Goal: Transaction & Acquisition: Purchase product/service

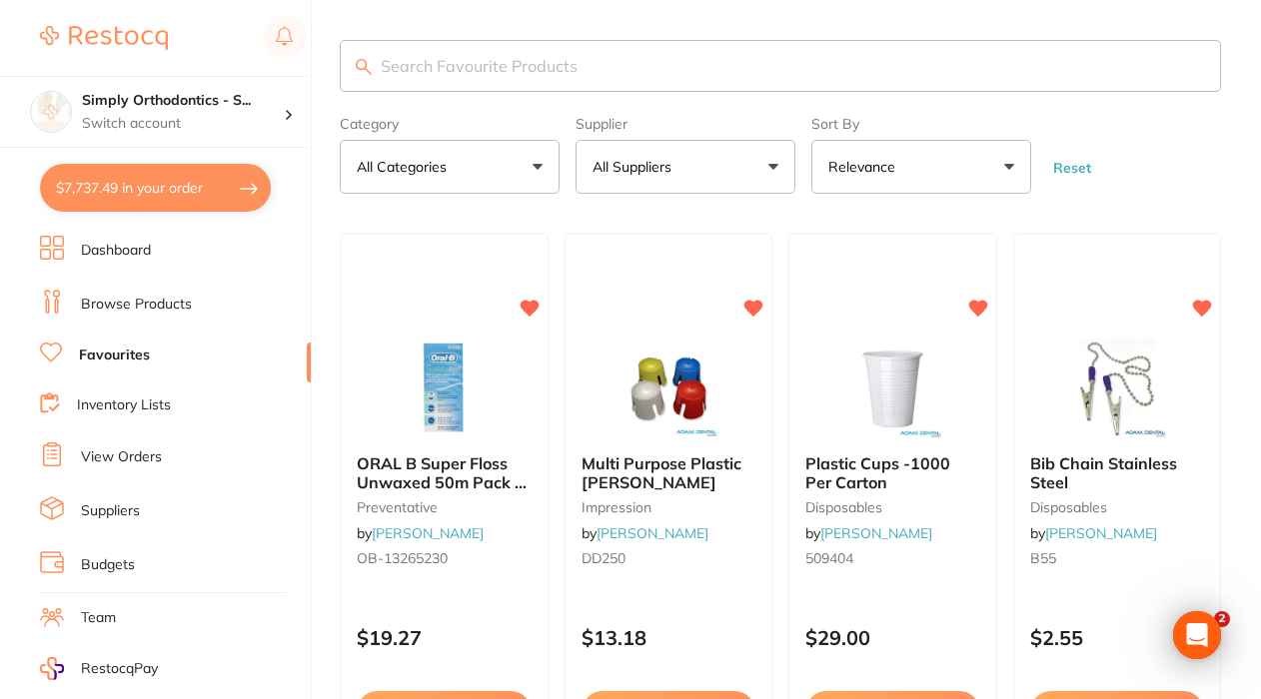
click at [730, 183] on button "All Suppliers" at bounding box center [685, 167] width 220 height 54
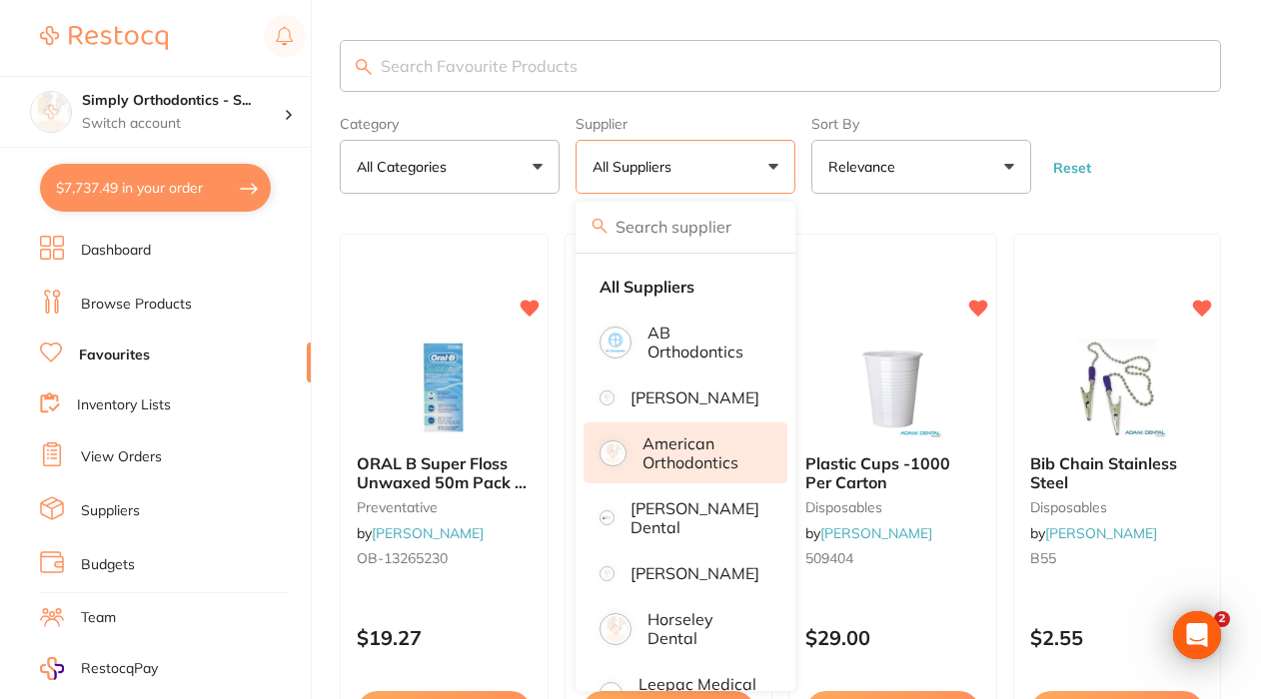
click at [676, 463] on p "American Orthodontics" at bounding box center [701, 453] width 118 height 37
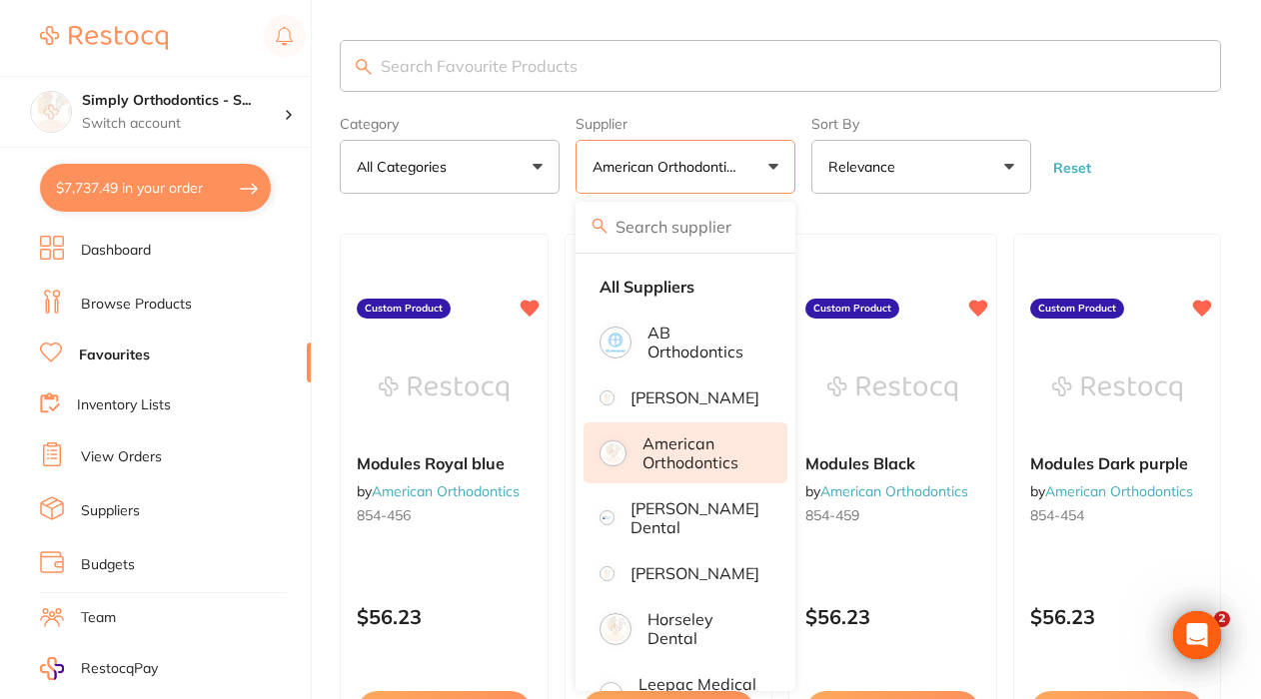
click at [138, 403] on link "Inventory Lists" at bounding box center [124, 406] width 94 height 20
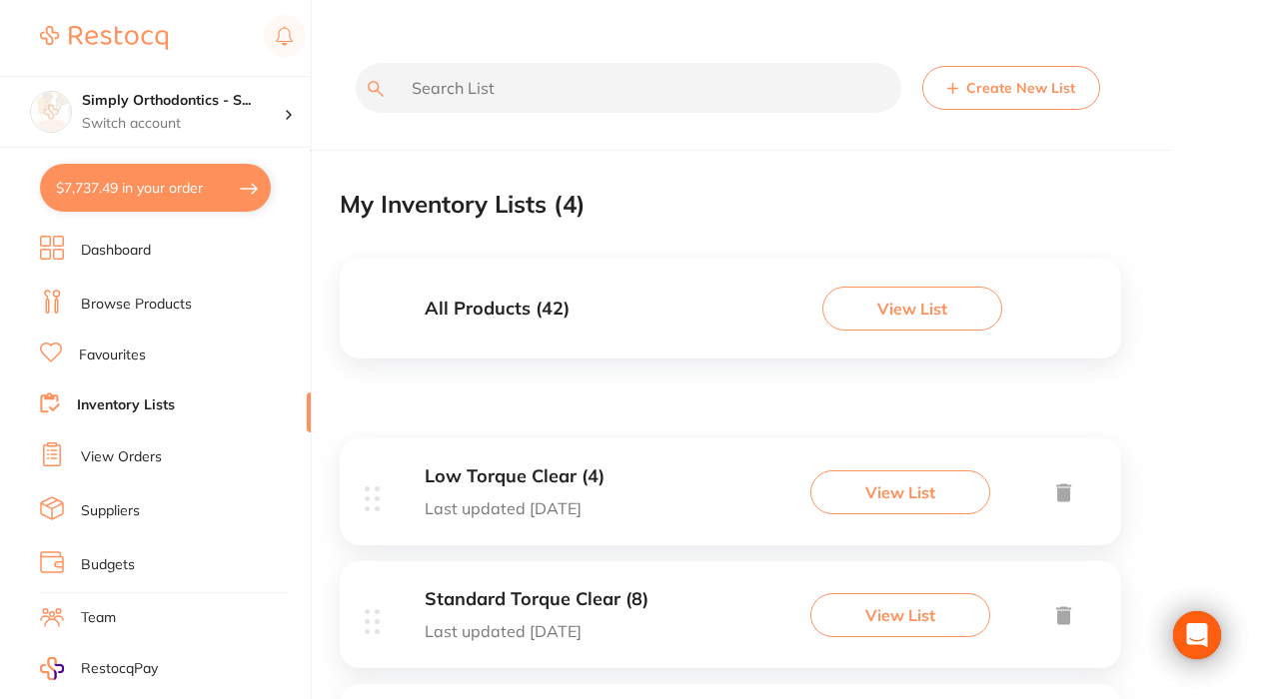
click at [120, 454] on link "View Orders" at bounding box center [121, 458] width 81 height 20
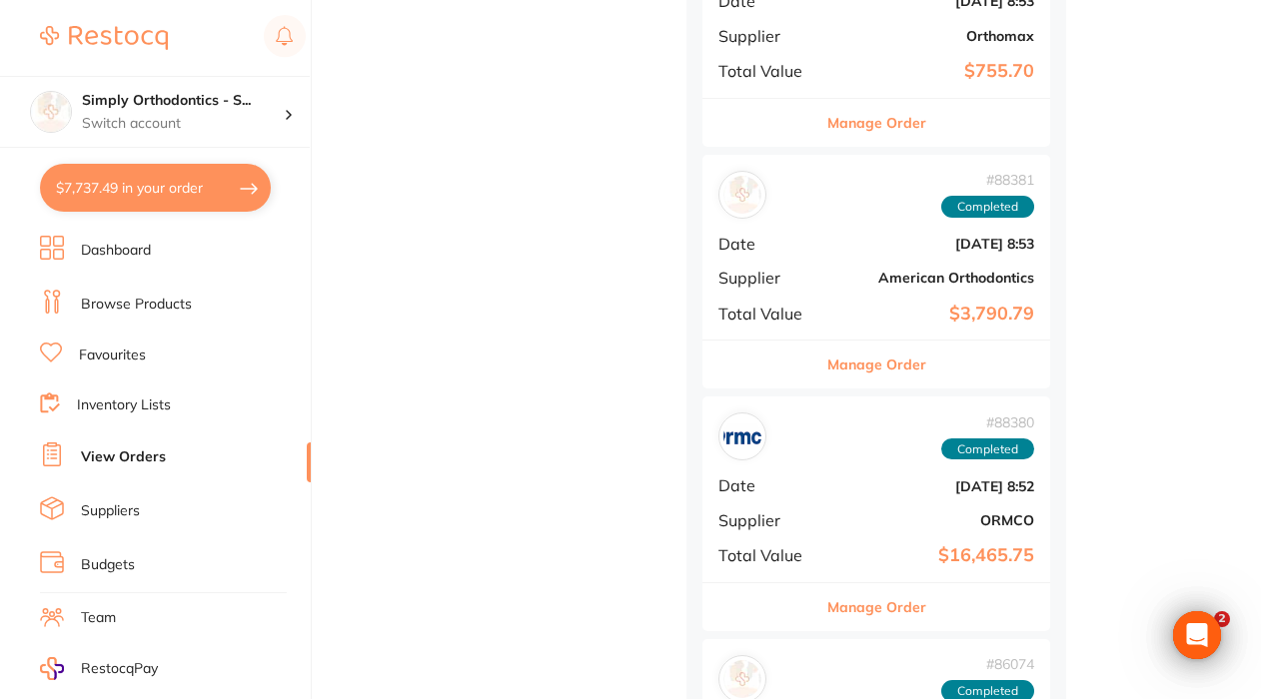
scroll to position [2030, 0]
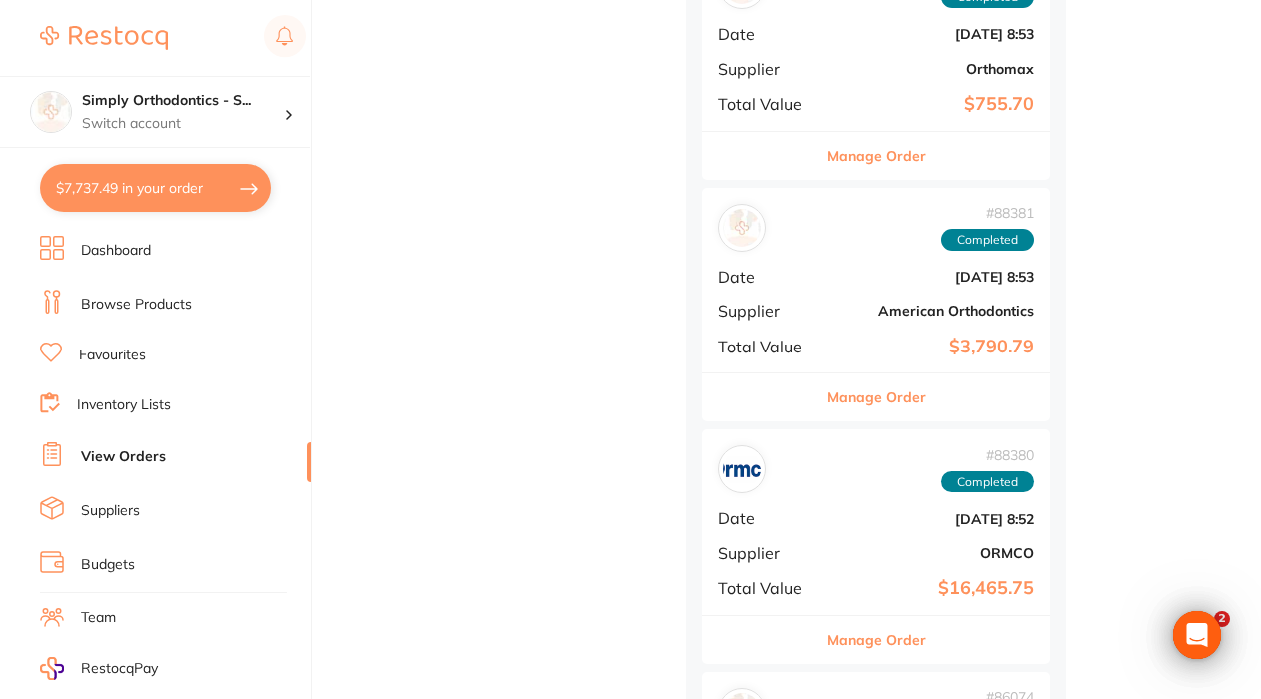
click at [868, 387] on button "Manage Order" at bounding box center [876, 398] width 99 height 48
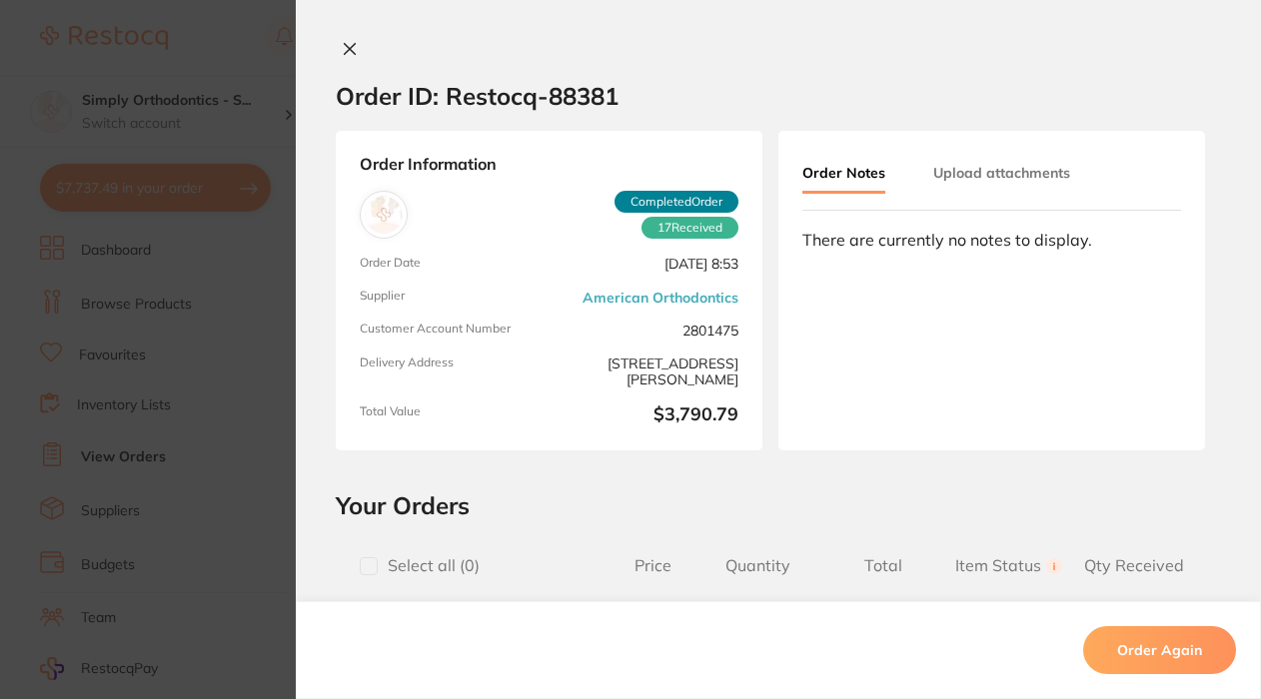
click at [348, 48] on icon at bounding box center [350, 49] width 11 height 11
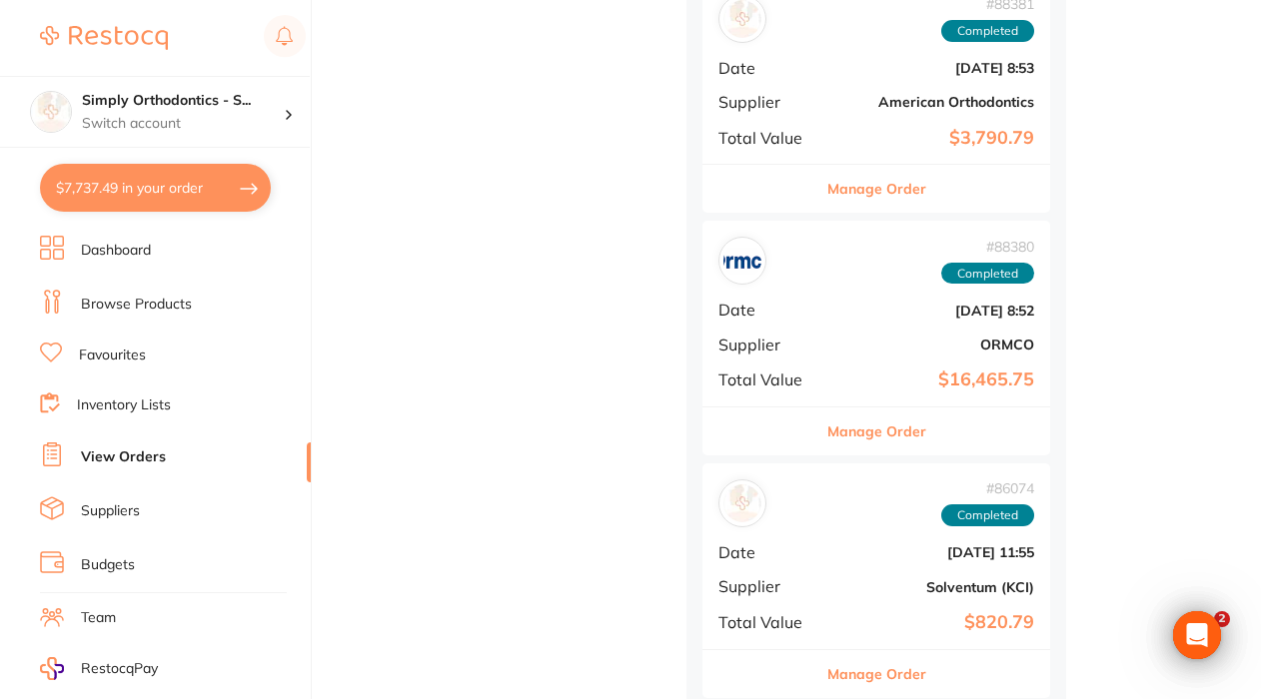
scroll to position [2241, 0]
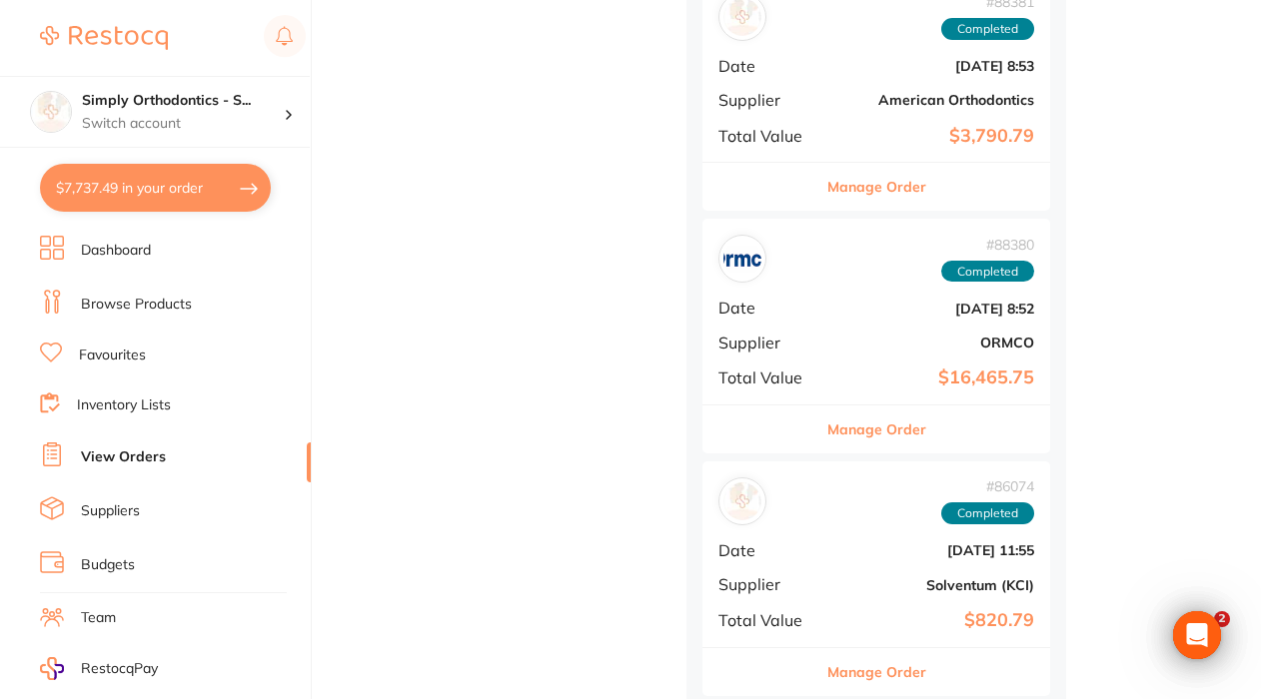
click at [863, 416] on button "Manage Order" at bounding box center [876, 430] width 99 height 48
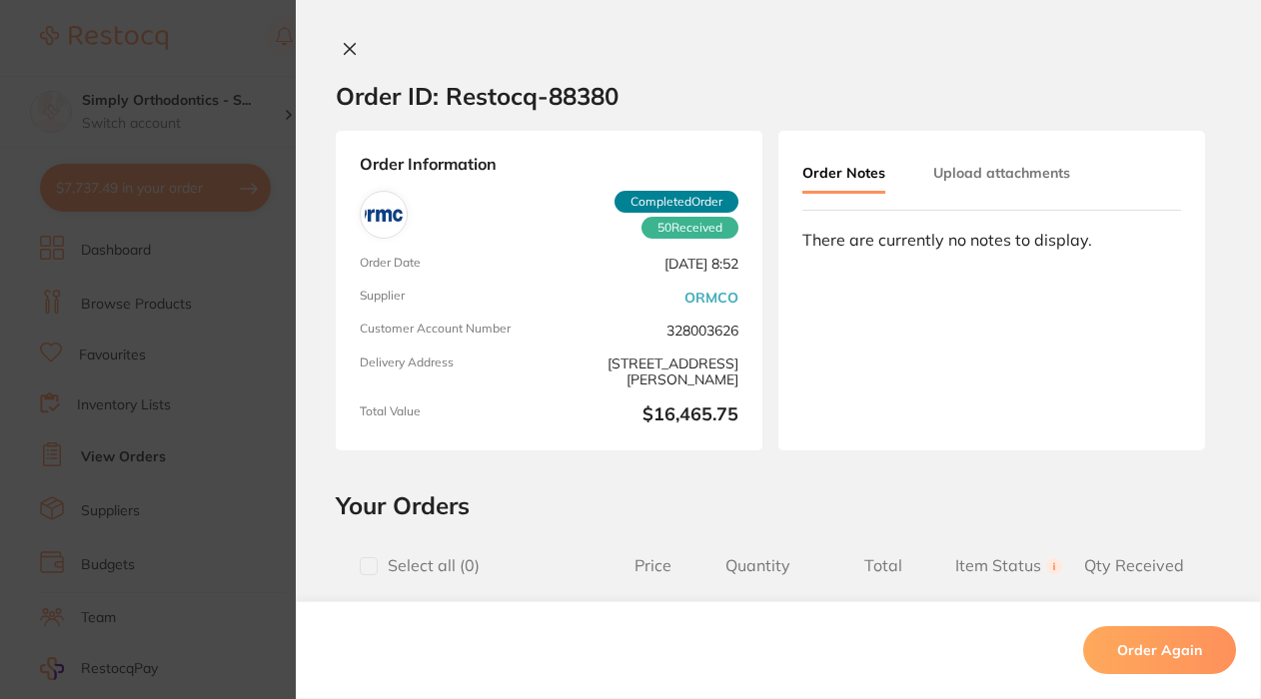
click at [344, 38] on div "Order ID: Restocq- 88380 Order Information 50 Received Completed Order Order Da…" at bounding box center [778, 349] width 965 height 699
click at [345, 50] on icon at bounding box center [350, 49] width 11 height 11
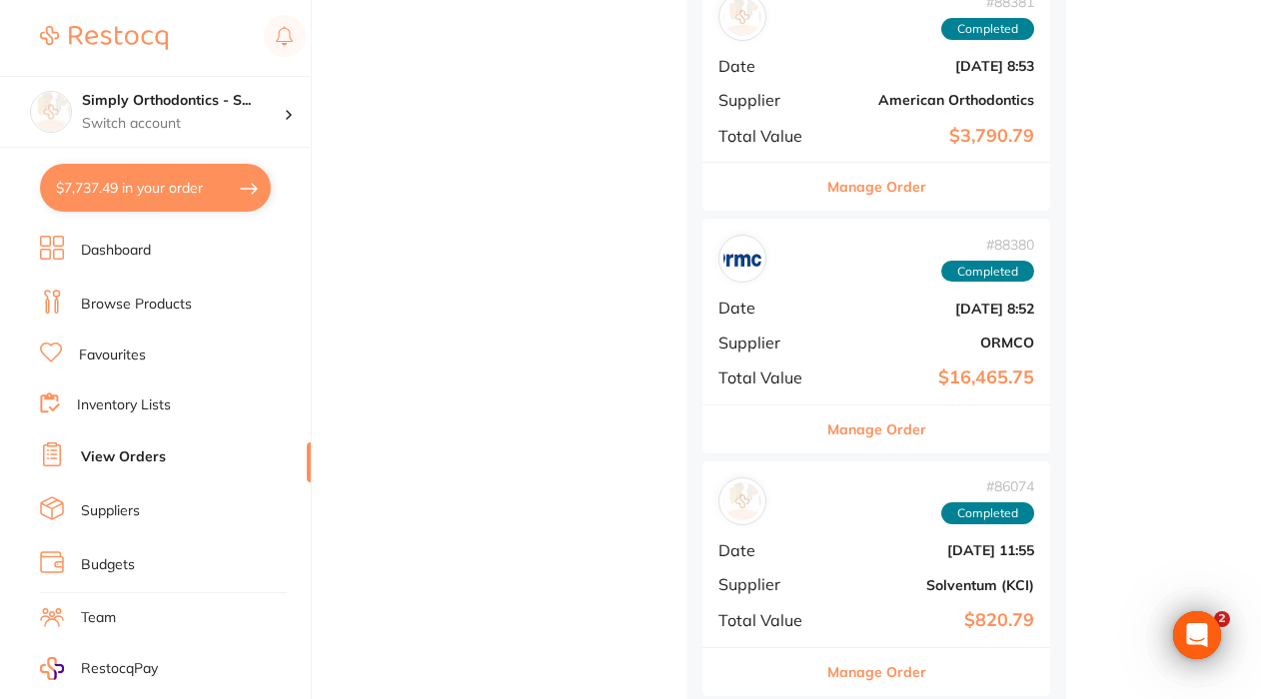
click at [124, 350] on link "Favourites" at bounding box center [112, 356] width 67 height 20
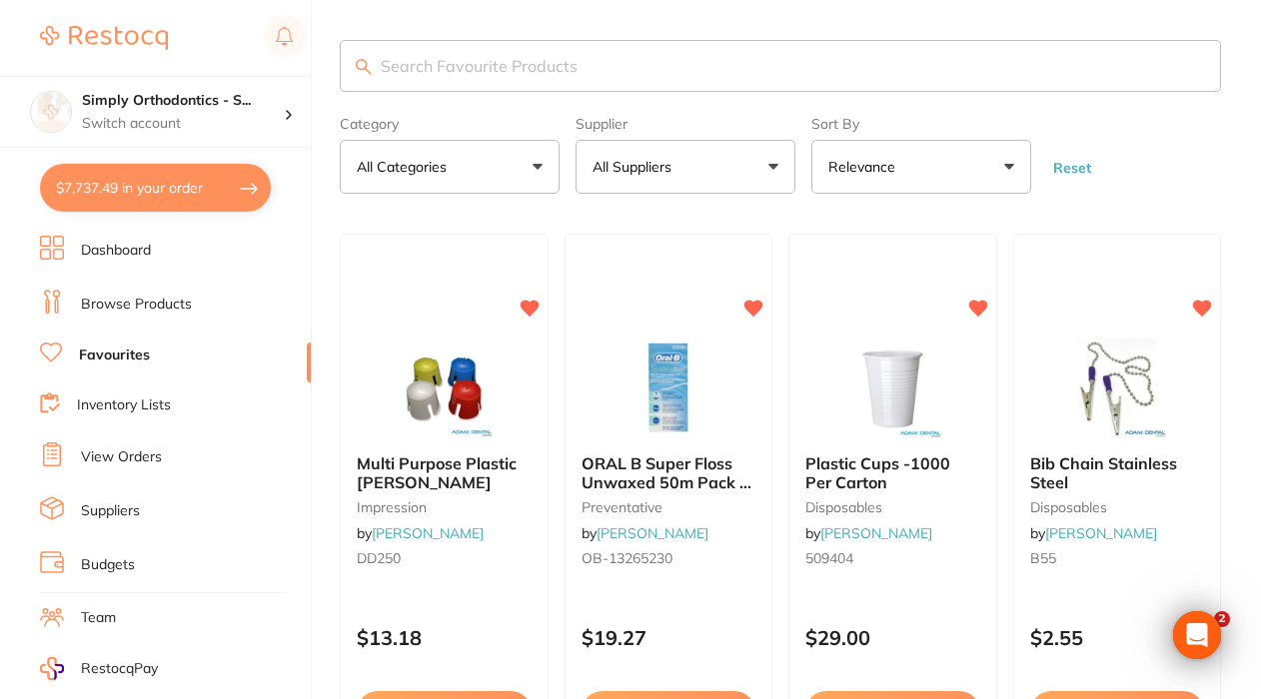
click at [699, 189] on button "All Suppliers" at bounding box center [685, 167] width 220 height 54
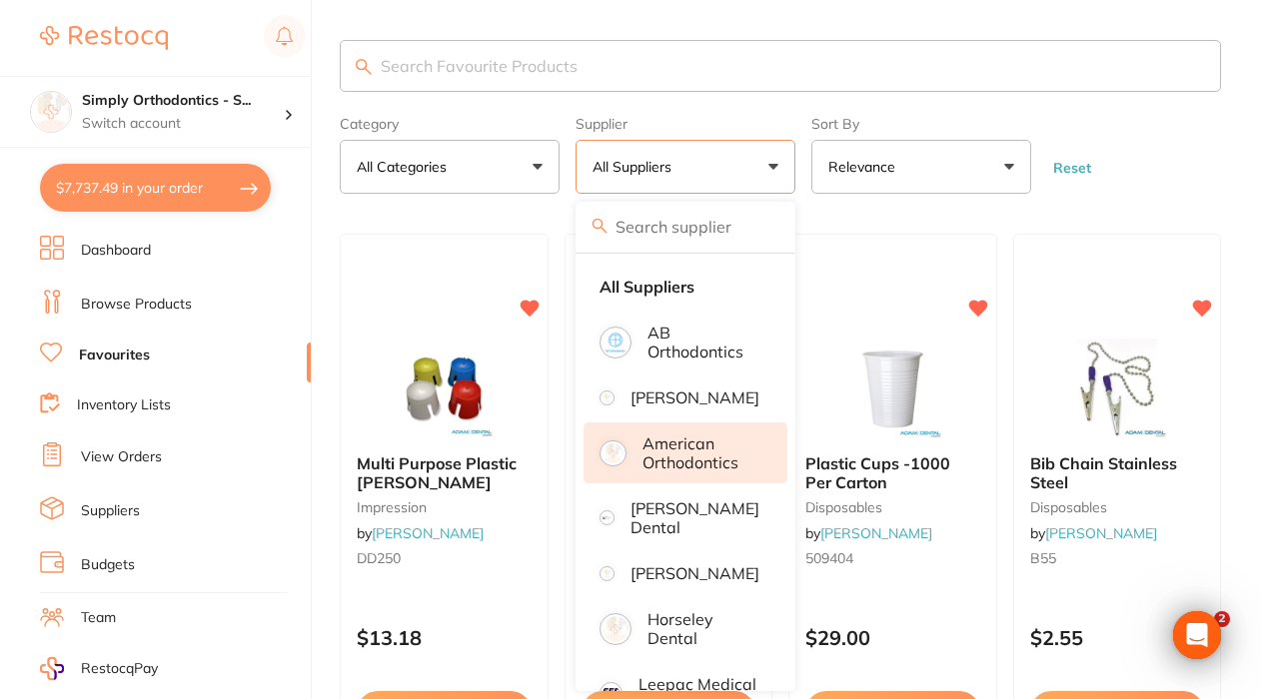
click at [675, 472] on p "American Orthodontics" at bounding box center [701, 453] width 118 height 37
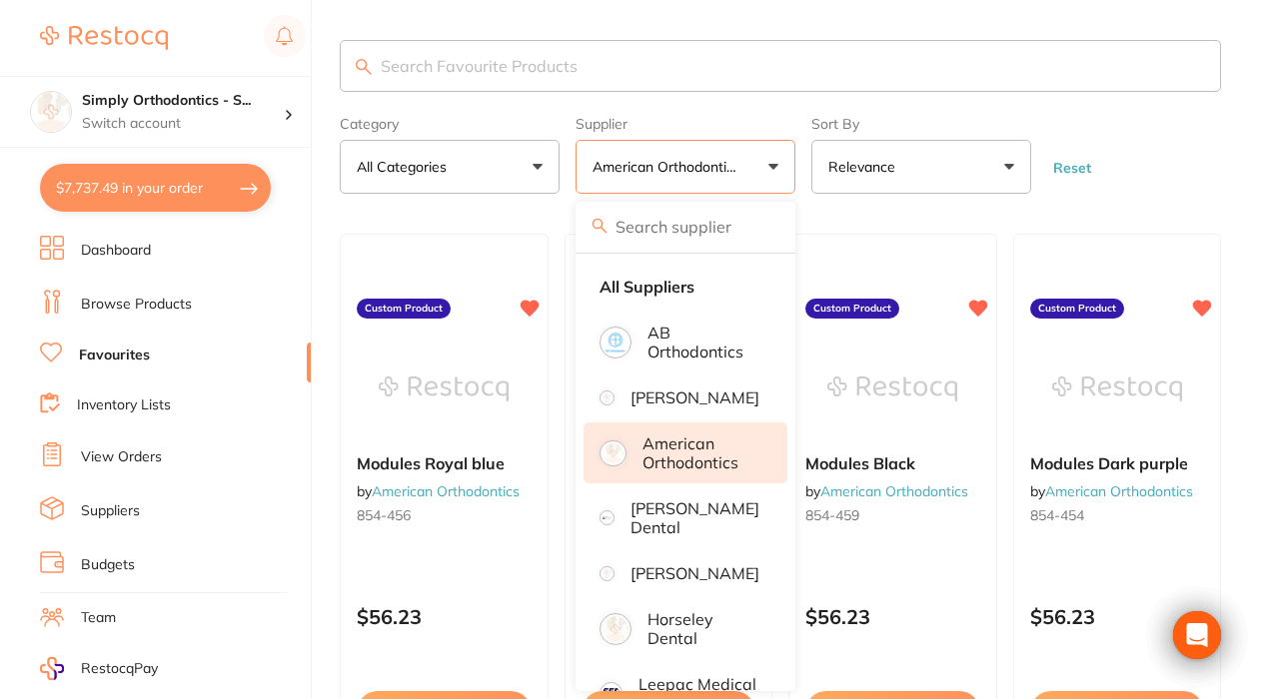
click at [1186, 170] on form "Category All Categories All Categories No categories found Clear Category false…" at bounding box center [780, 151] width 881 height 86
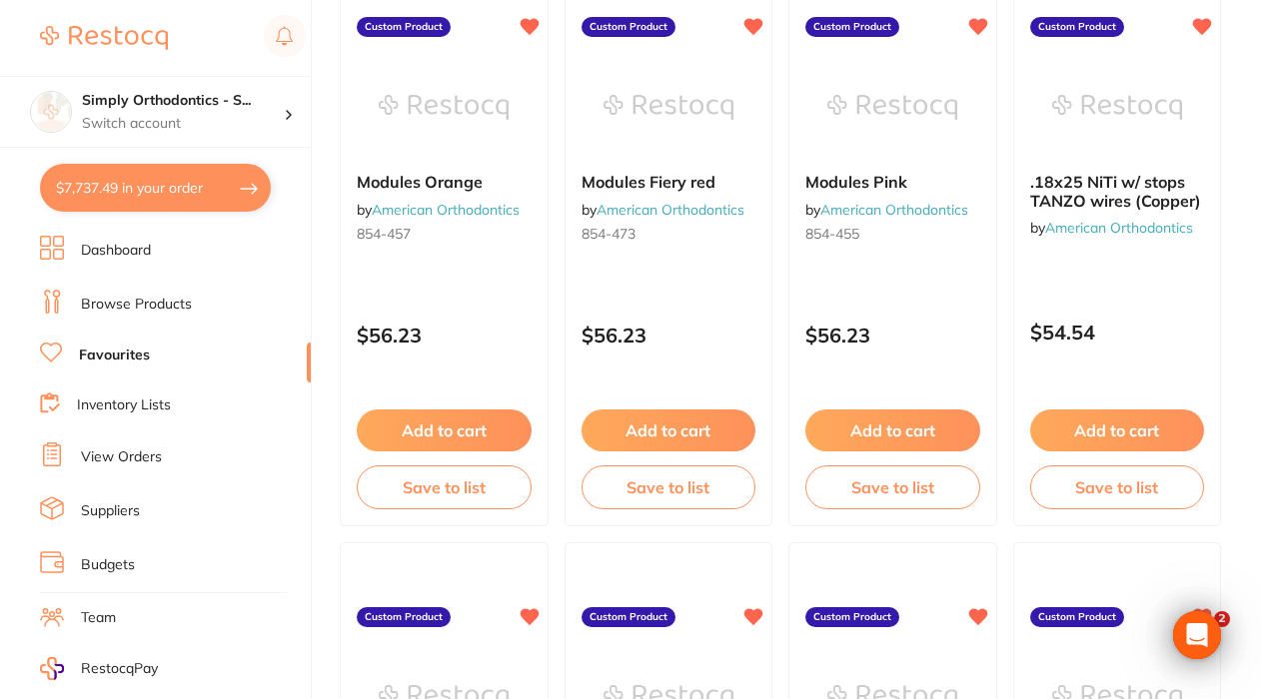
scroll to position [1464, 0]
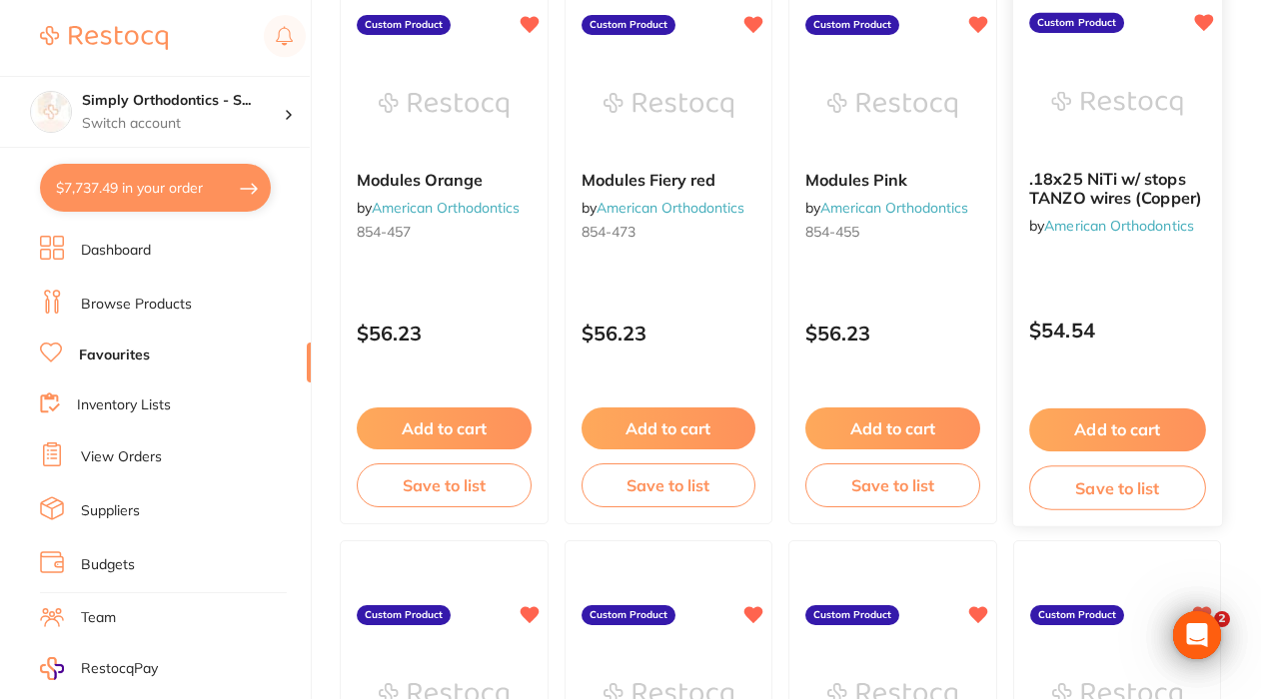
click at [1072, 434] on button "Add to cart" at bounding box center [1117, 430] width 176 height 43
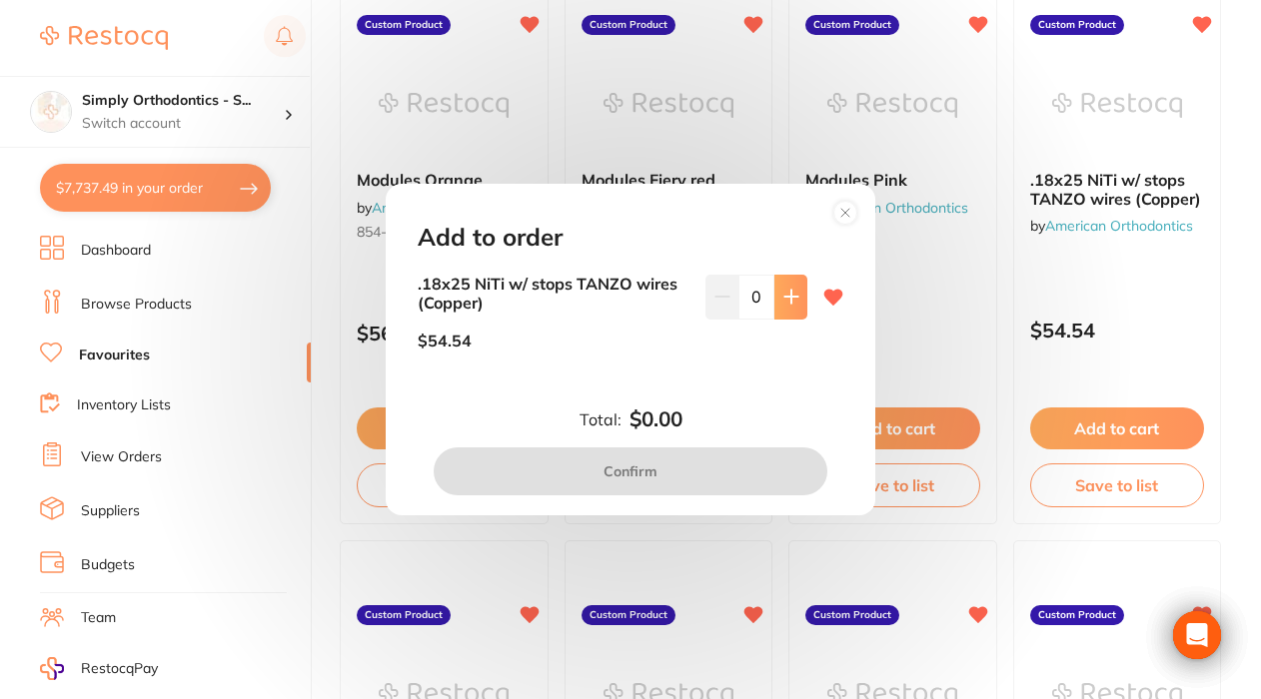
click at [783, 304] on icon at bounding box center [791, 297] width 16 height 16
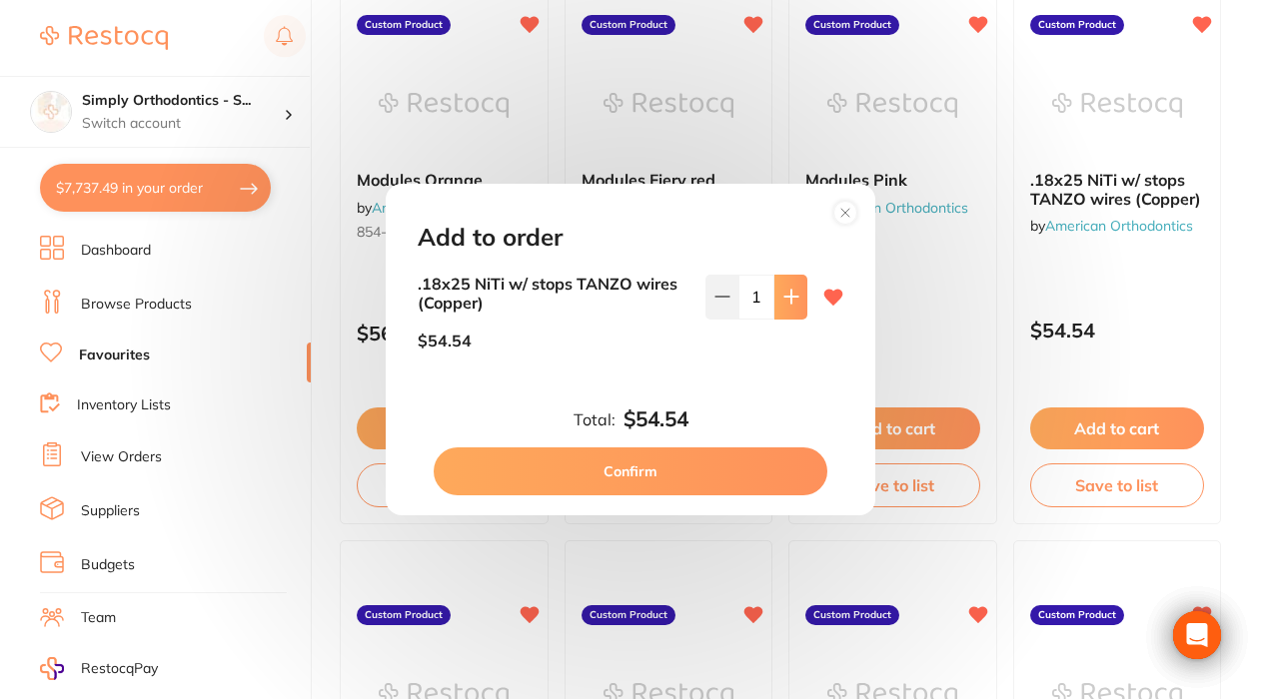
click at [783, 304] on icon at bounding box center [791, 297] width 16 height 16
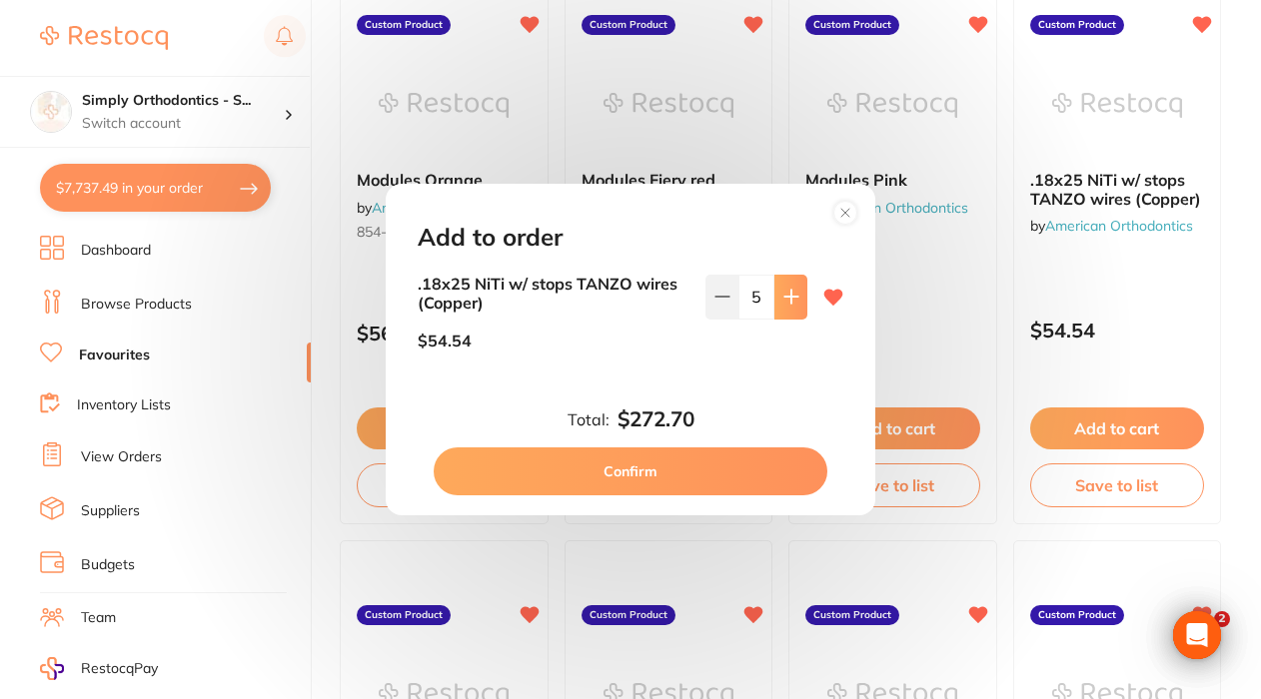
click at [783, 304] on icon at bounding box center [791, 297] width 16 height 16
type input "6"
click at [583, 472] on button "Confirm" at bounding box center [631, 472] width 394 height 48
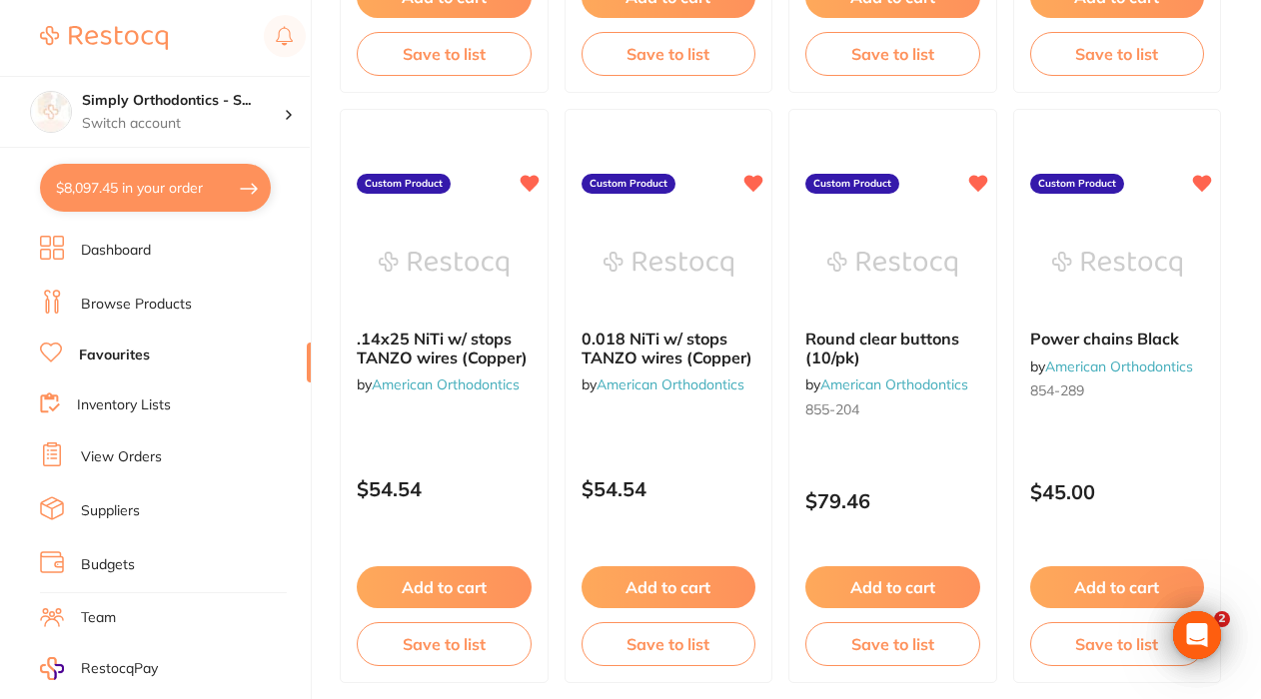
scroll to position [1897, 0]
click at [474, 583] on button "Add to cart" at bounding box center [444, 587] width 176 height 43
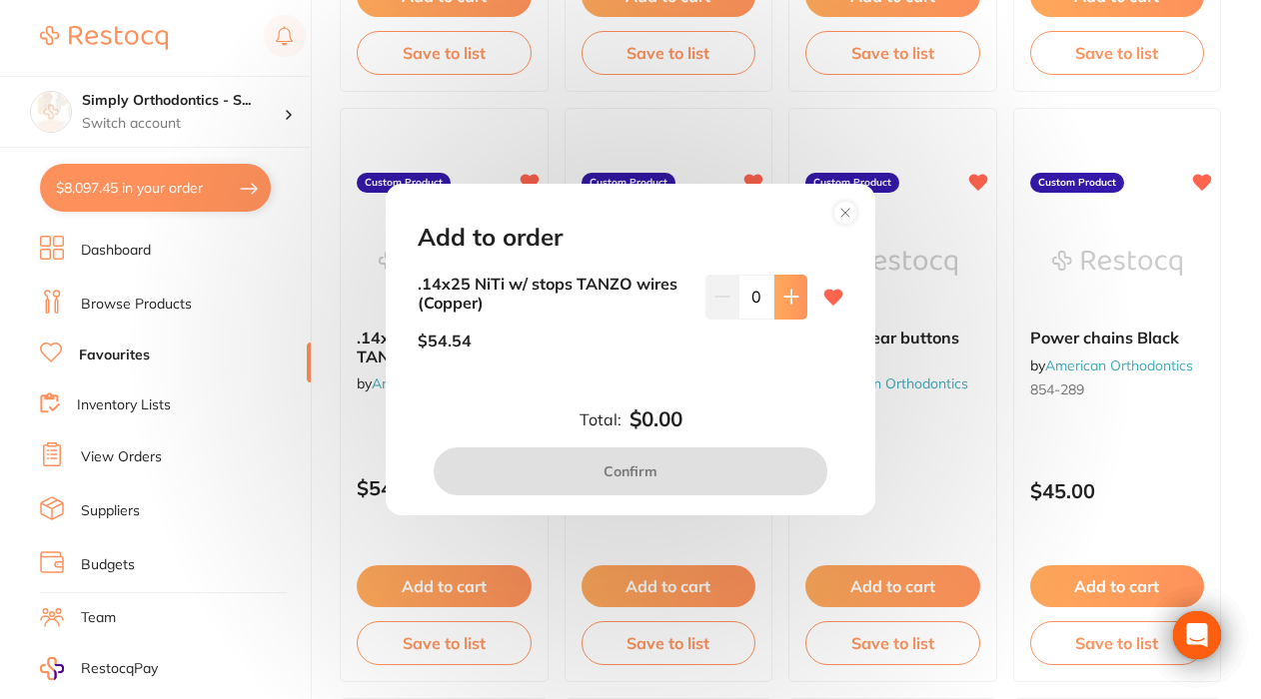
click at [783, 297] on icon at bounding box center [791, 297] width 16 height 16
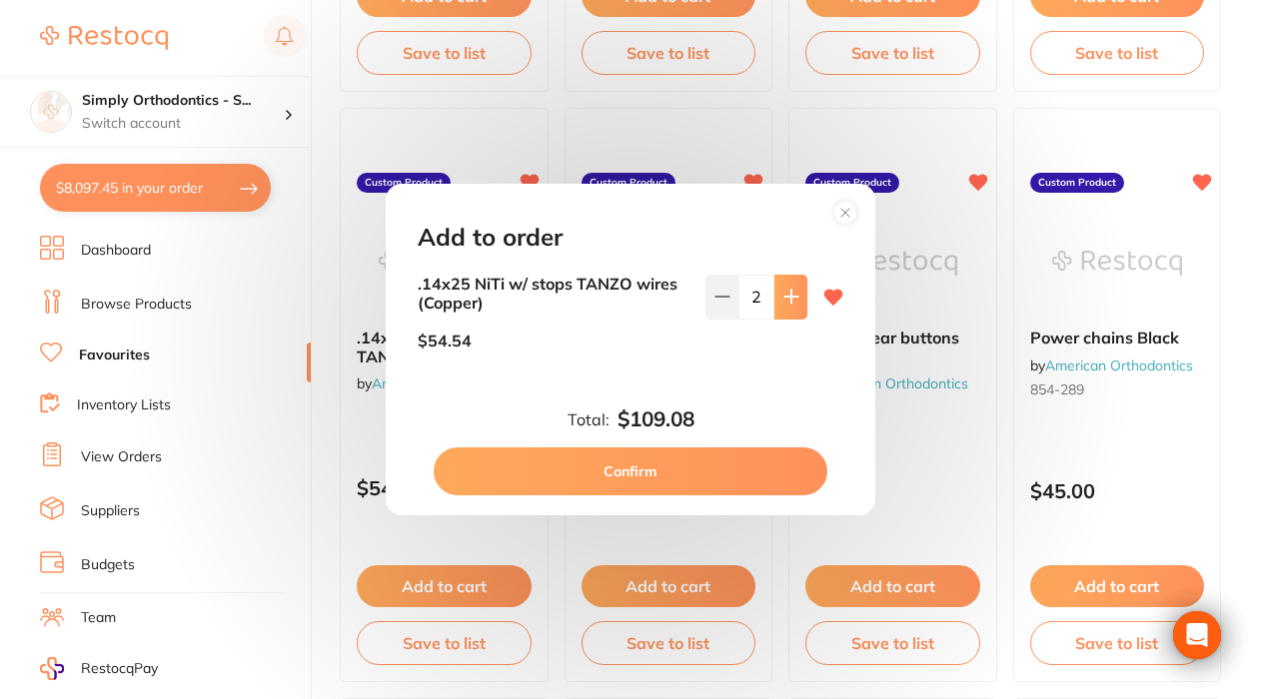
click at [783, 297] on icon at bounding box center [791, 297] width 16 height 16
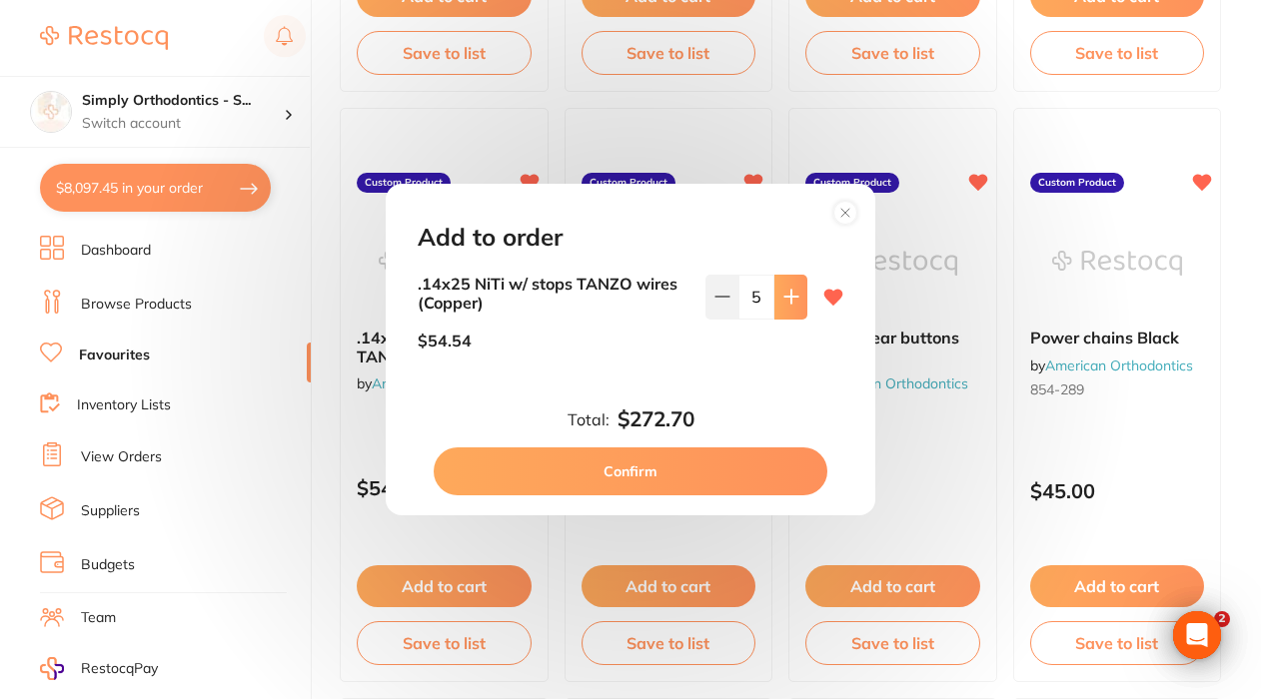
type input "6"
click at [615, 481] on button "Confirm" at bounding box center [631, 472] width 394 height 48
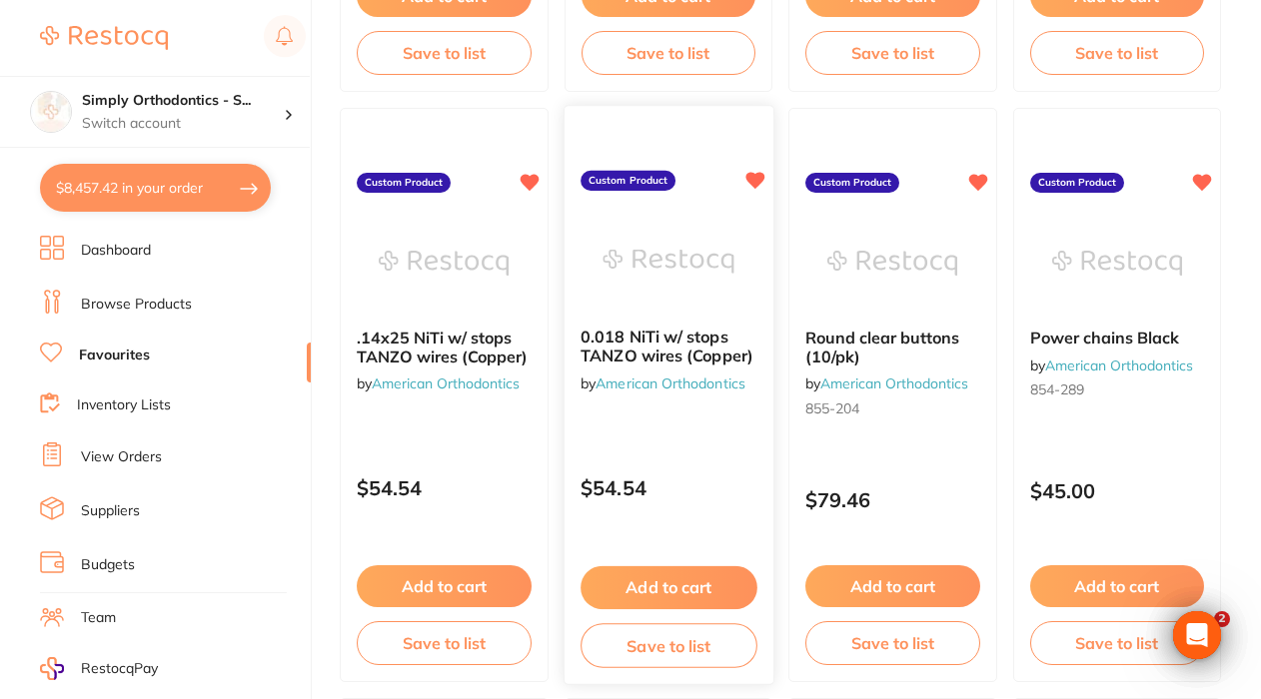
click at [656, 591] on button "Add to cart" at bounding box center [668, 587] width 176 height 43
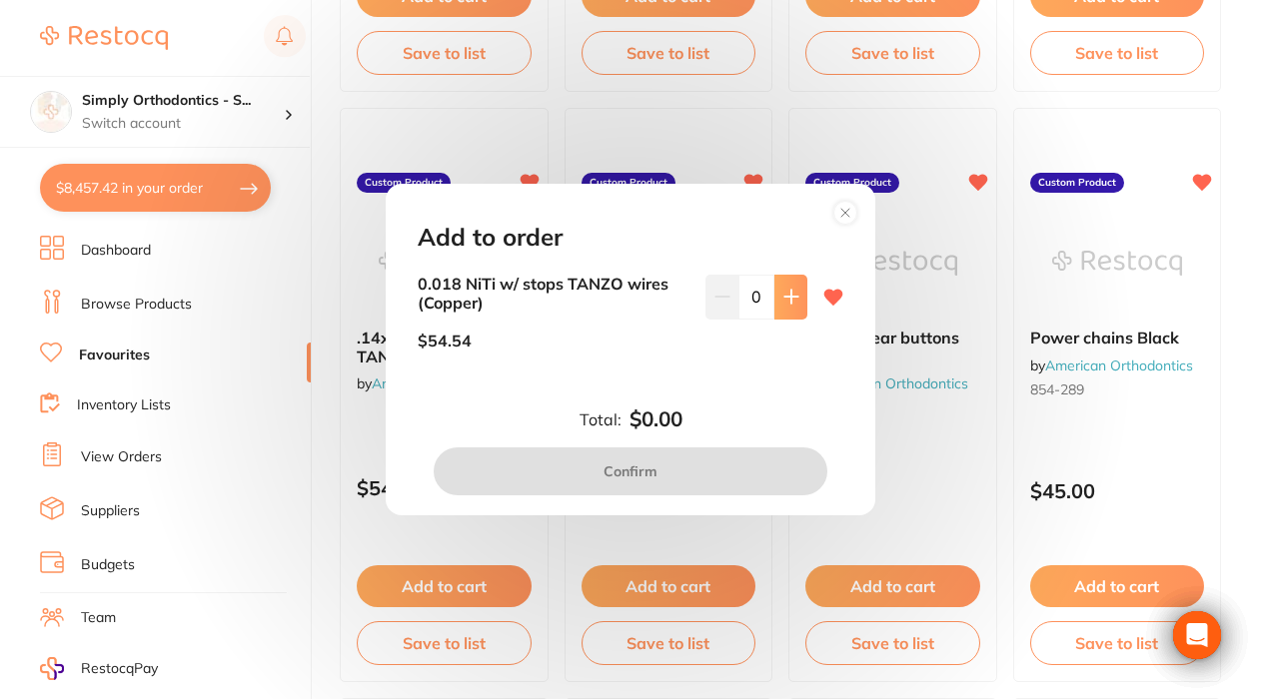
click at [786, 299] on icon at bounding box center [790, 297] width 13 height 13
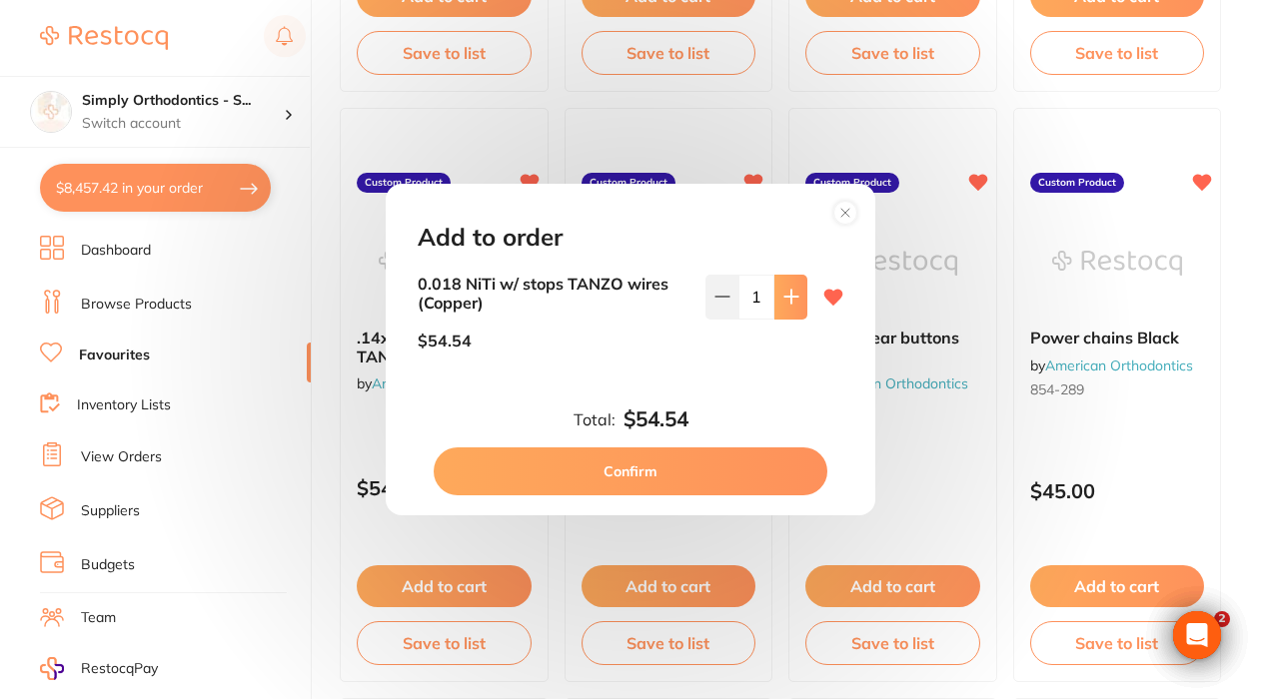
click at [786, 299] on icon at bounding box center [790, 297] width 13 height 13
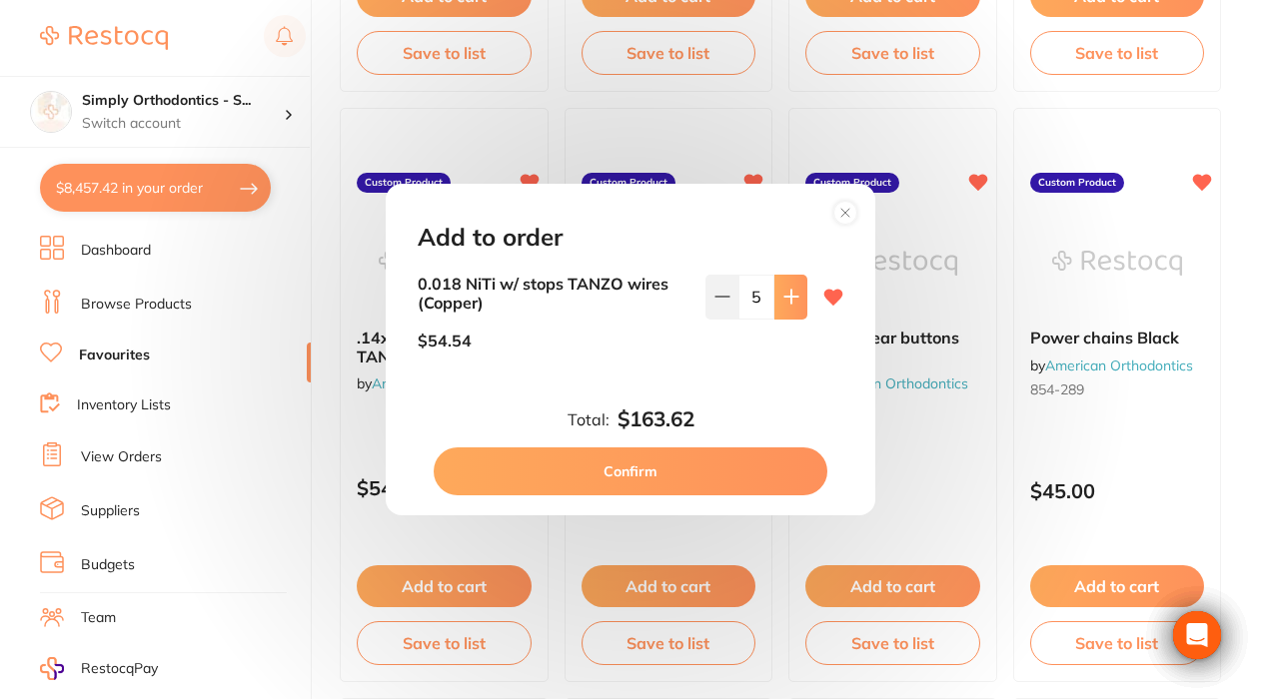
type input "6"
click at [658, 468] on button "Confirm" at bounding box center [631, 472] width 394 height 48
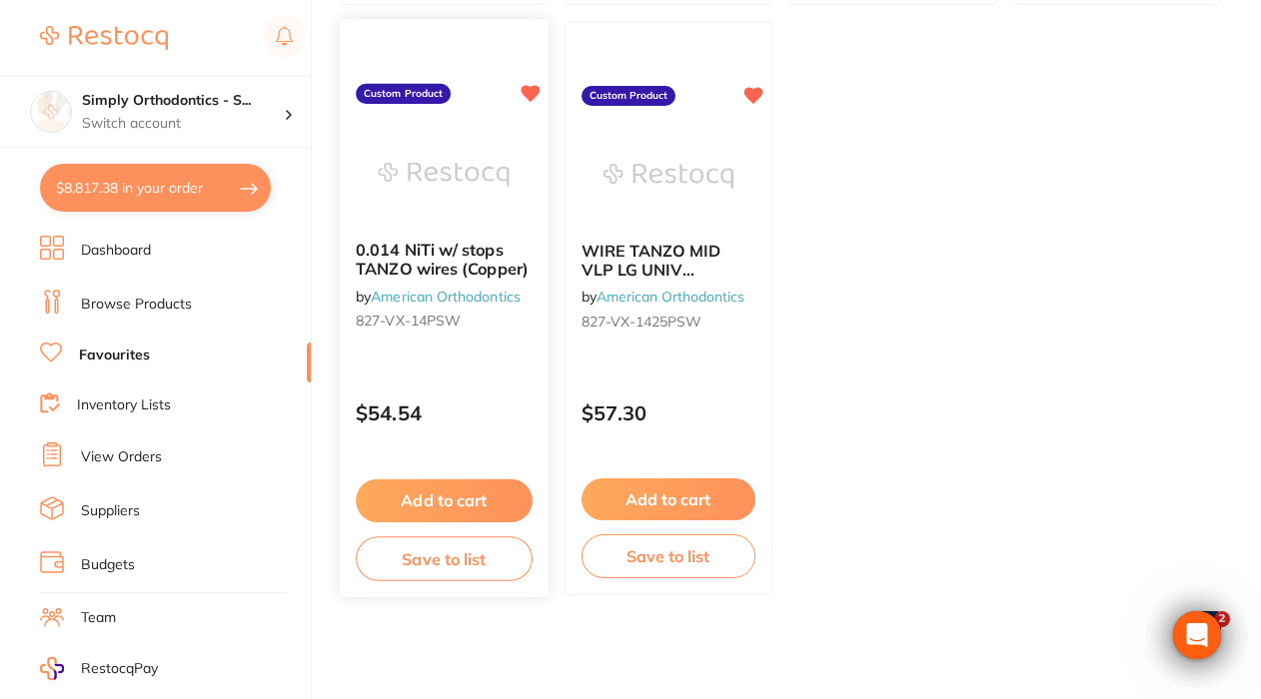
scroll to position [7302, 0]
click at [429, 498] on button "Add to cart" at bounding box center [444, 501] width 176 height 43
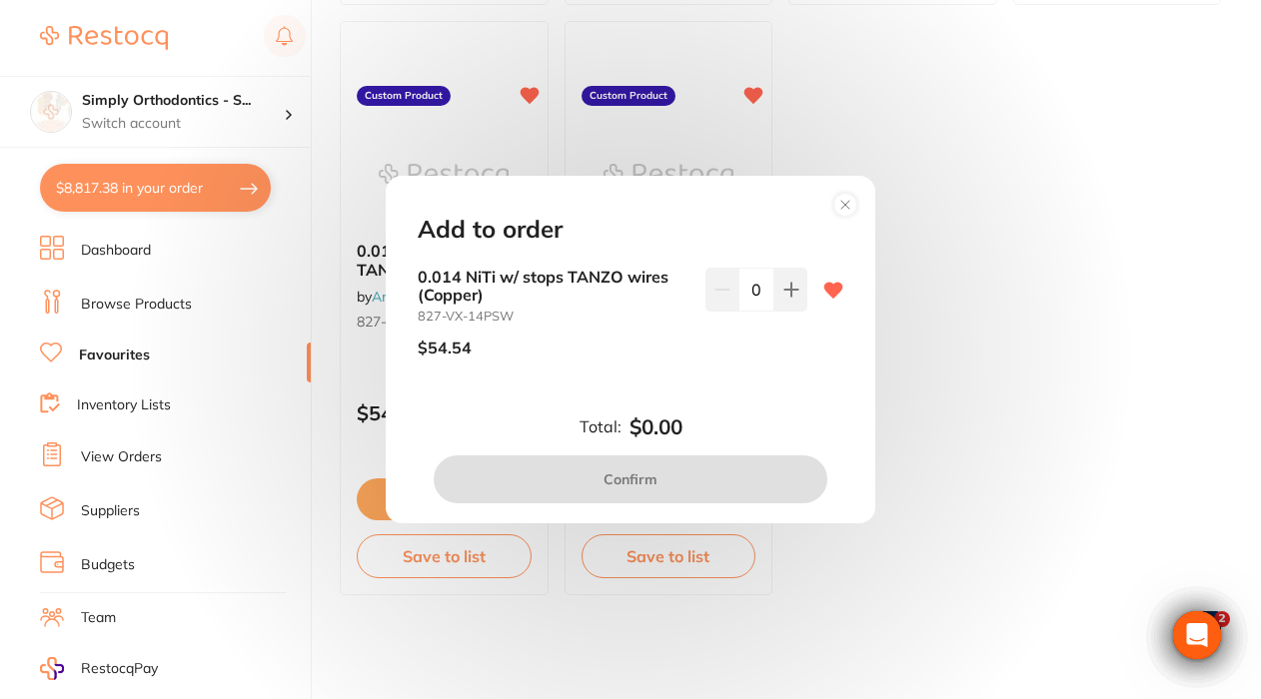
scroll to position [0, 0]
click at [792, 292] on icon at bounding box center [790, 289] width 13 height 13
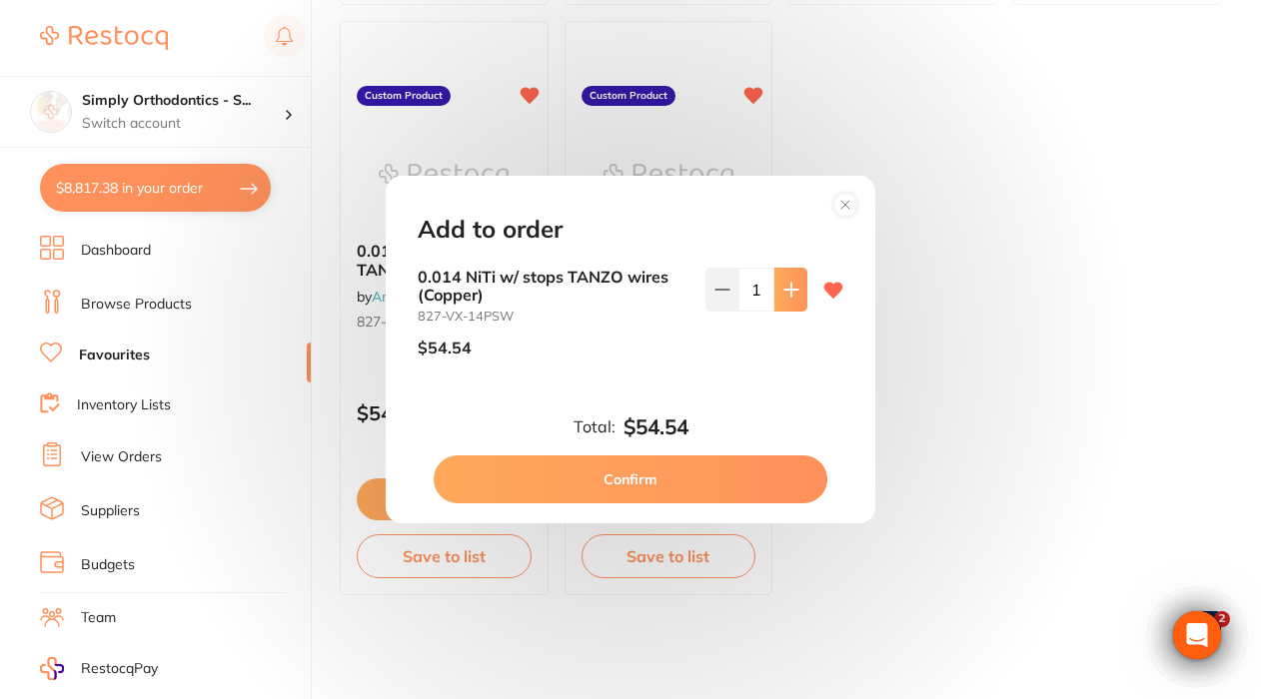
click at [792, 292] on icon at bounding box center [790, 289] width 13 height 13
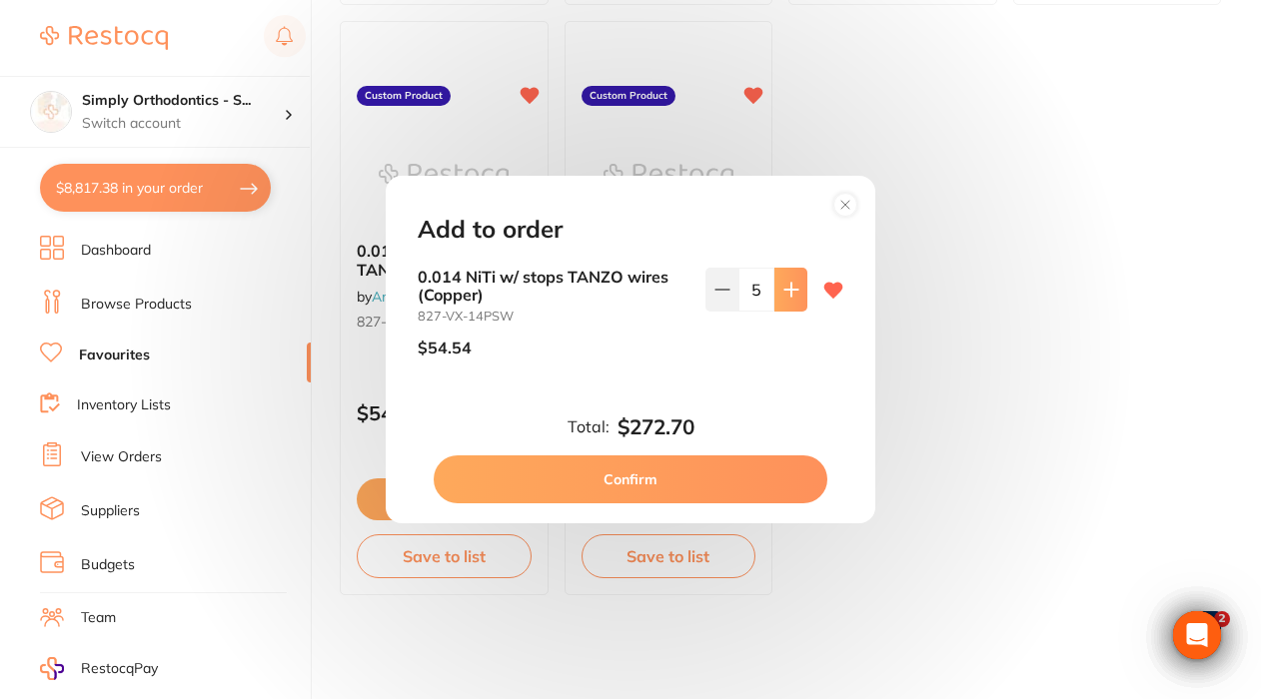
type input "6"
click at [644, 476] on button "Confirm" at bounding box center [631, 480] width 394 height 48
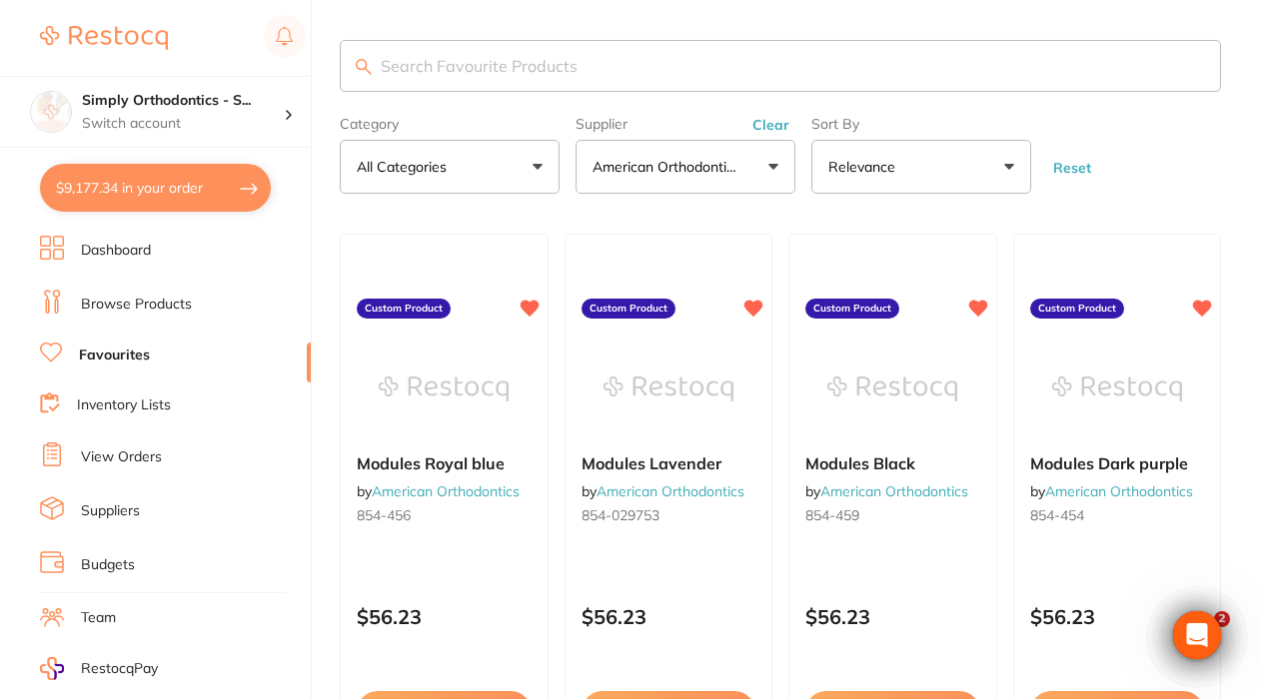
click at [770, 125] on button "Clear" at bounding box center [770, 125] width 49 height 18
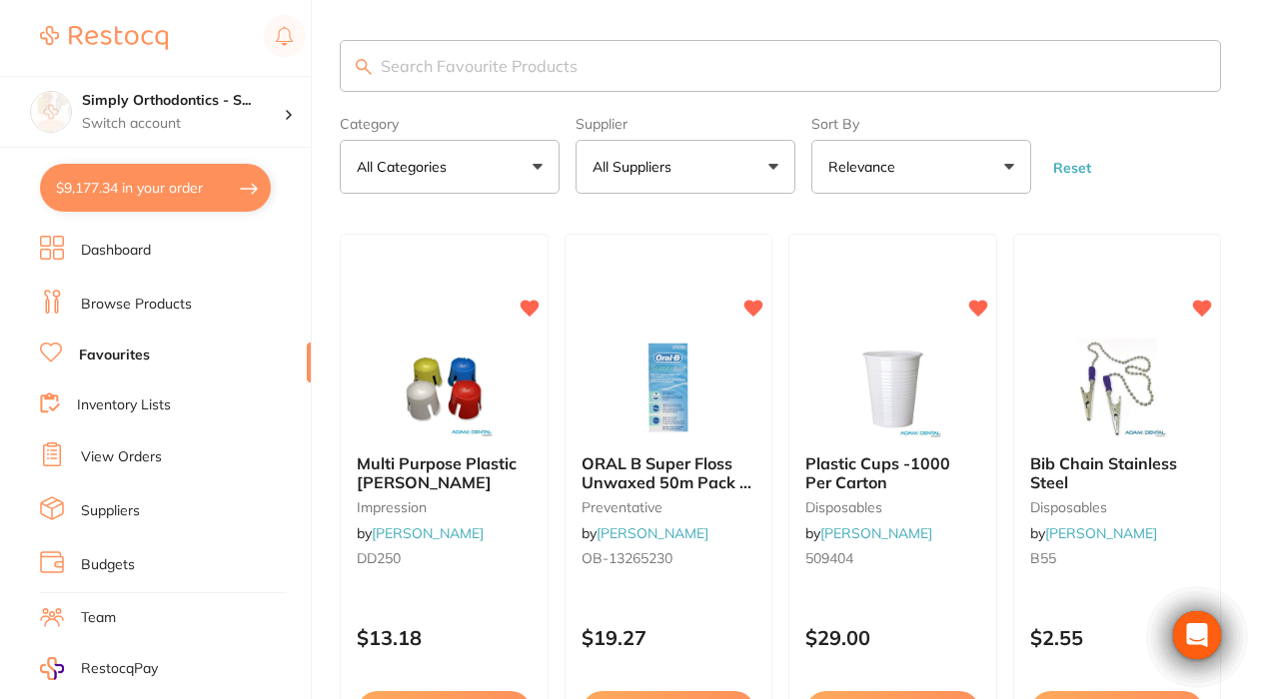
click at [776, 181] on button "All Suppliers" at bounding box center [685, 167] width 220 height 54
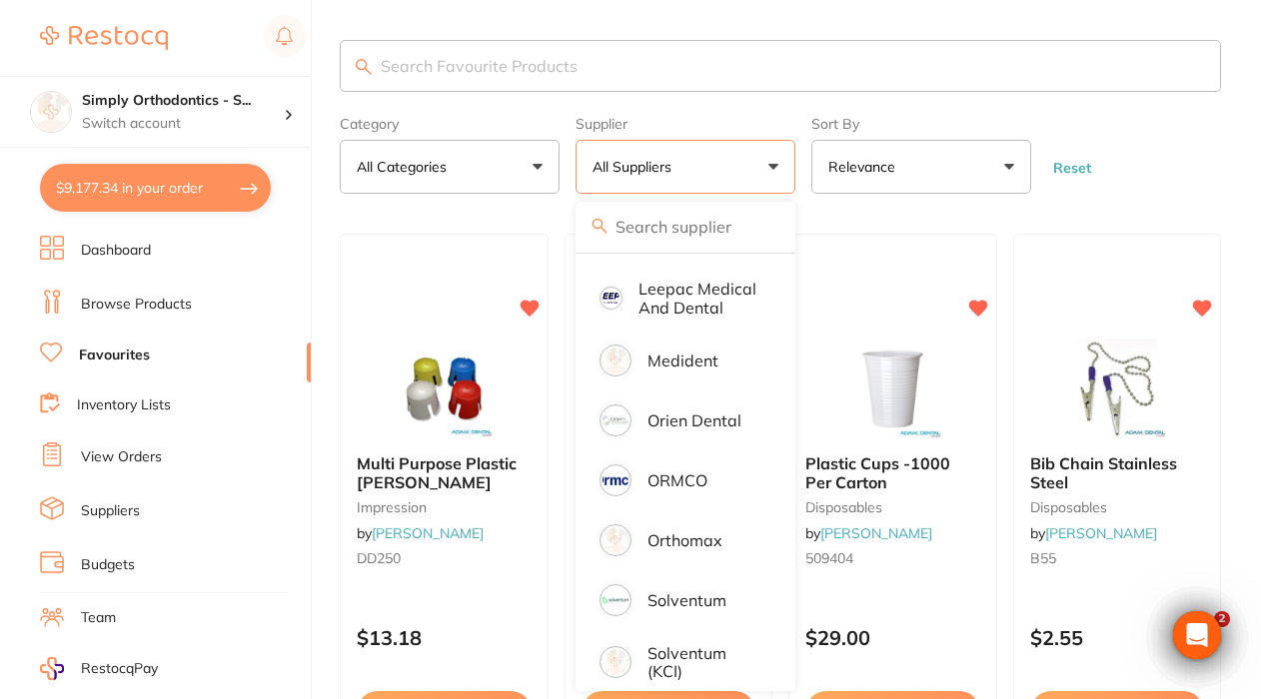
scroll to position [401, 0]
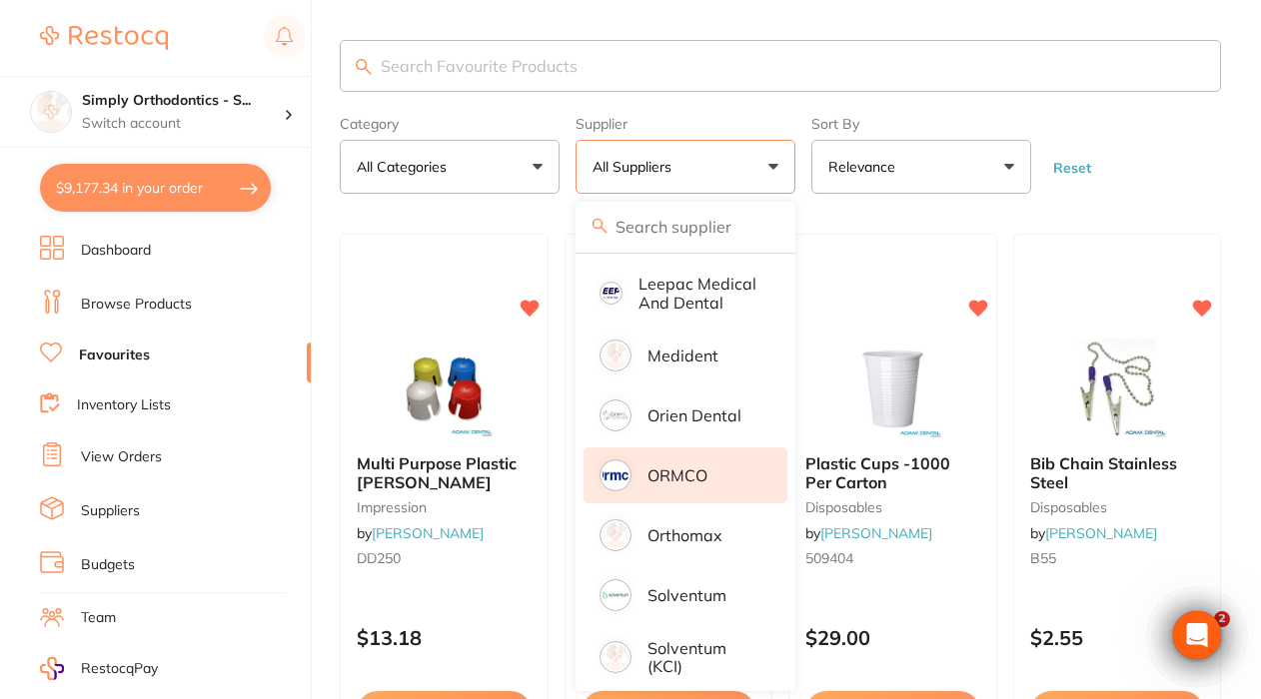
click at [661, 503] on li "ORMCO" at bounding box center [685, 476] width 204 height 56
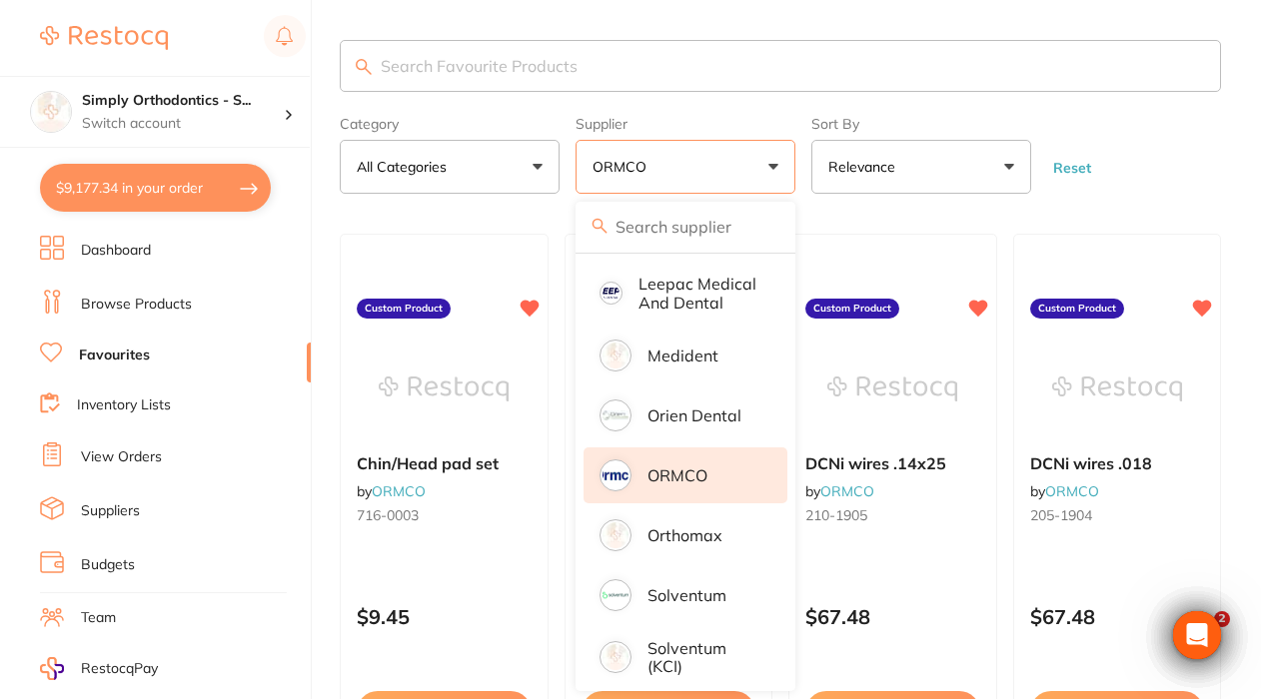
scroll to position [0, 0]
click at [1196, 142] on form "Category All Categories All Categories orthodontics Clear Category false All Ca…" at bounding box center [780, 151] width 881 height 86
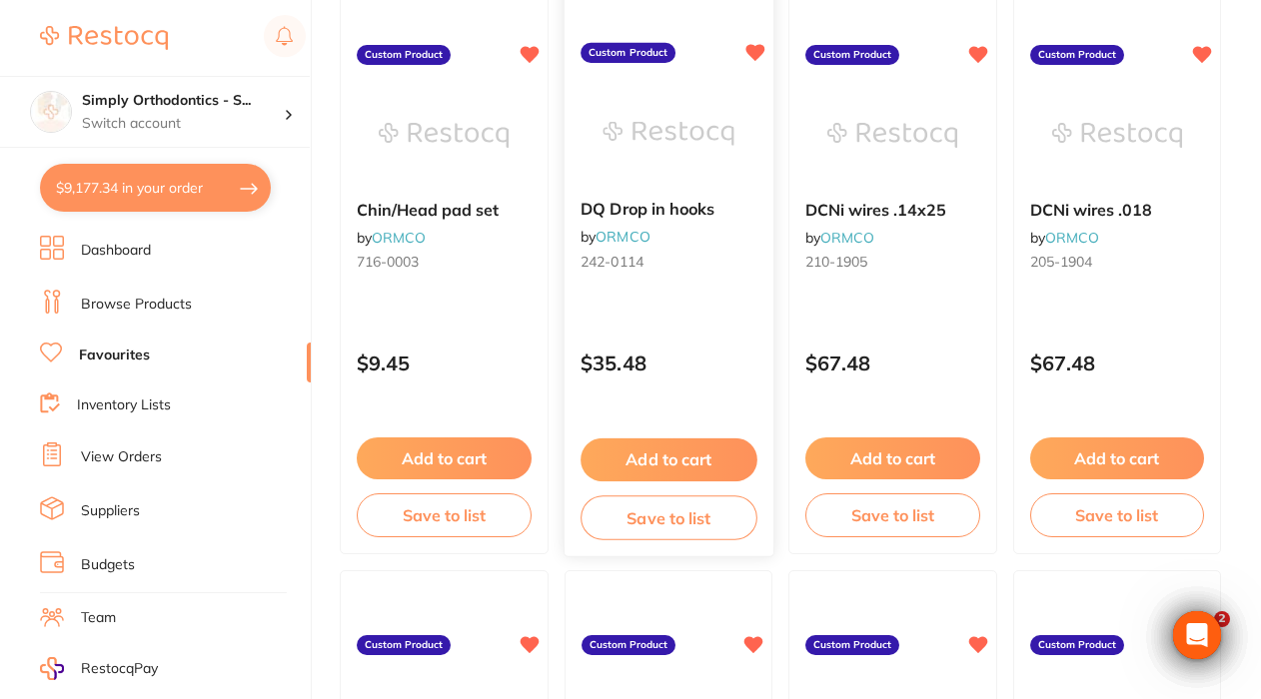
scroll to position [255, 0]
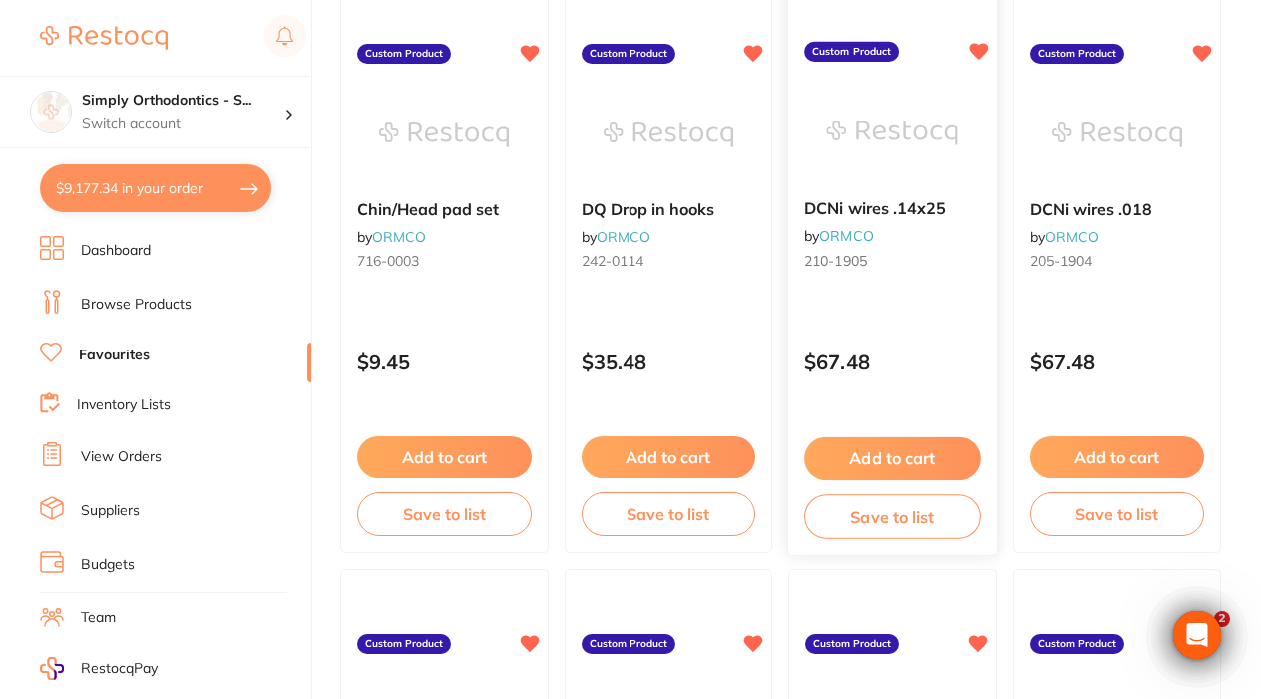
click at [889, 462] on button "Add to cart" at bounding box center [892, 459] width 176 height 43
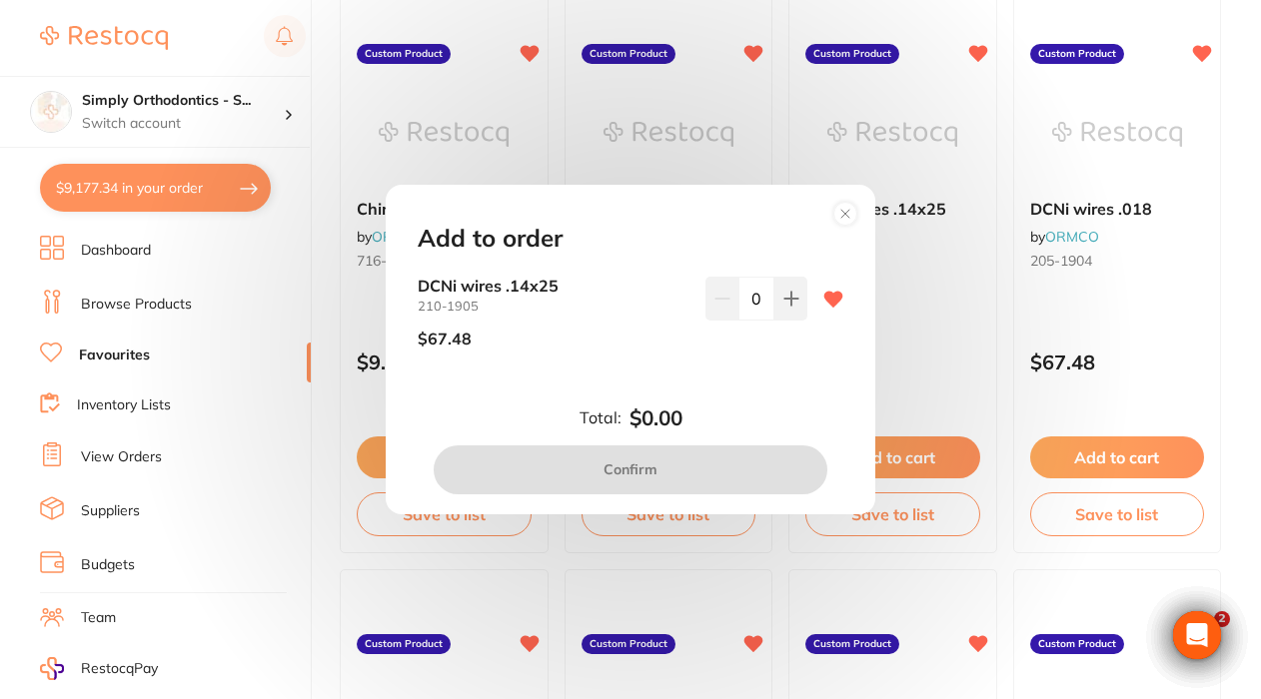
click at [847, 215] on icon at bounding box center [845, 214] width 8 height 8
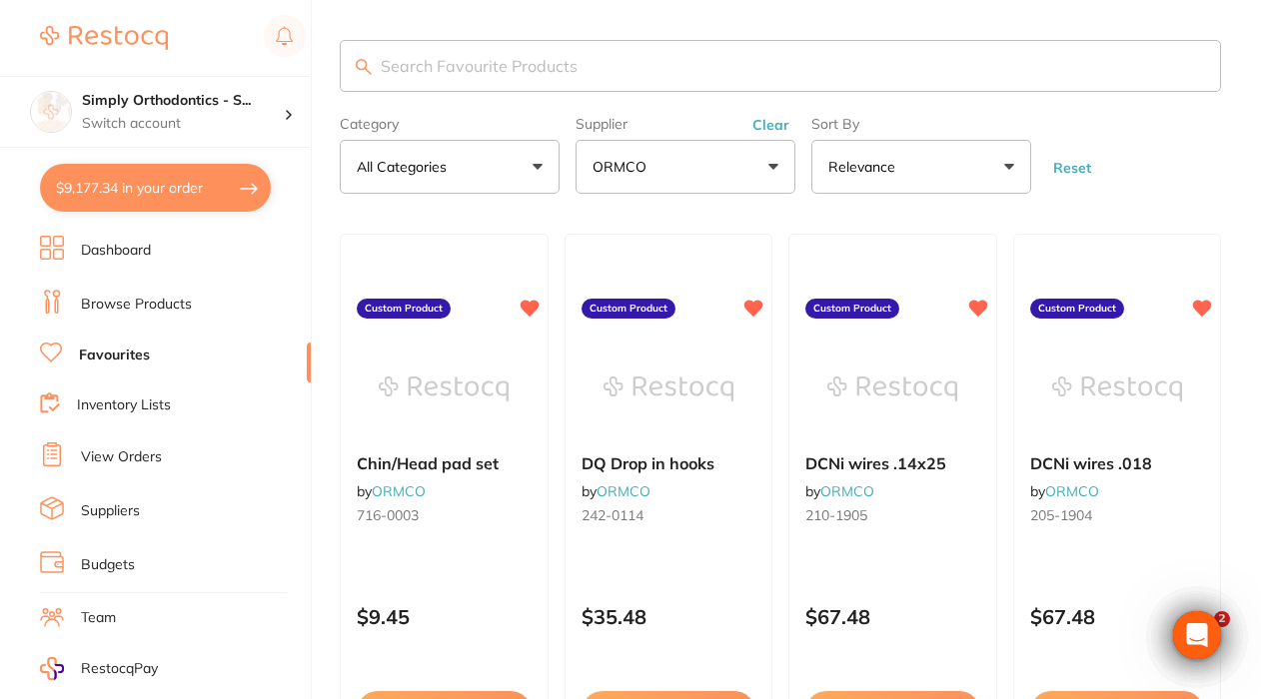
scroll to position [0, 0]
click at [651, 73] on input "search" at bounding box center [780, 66] width 881 height 52
type input "DCNi"
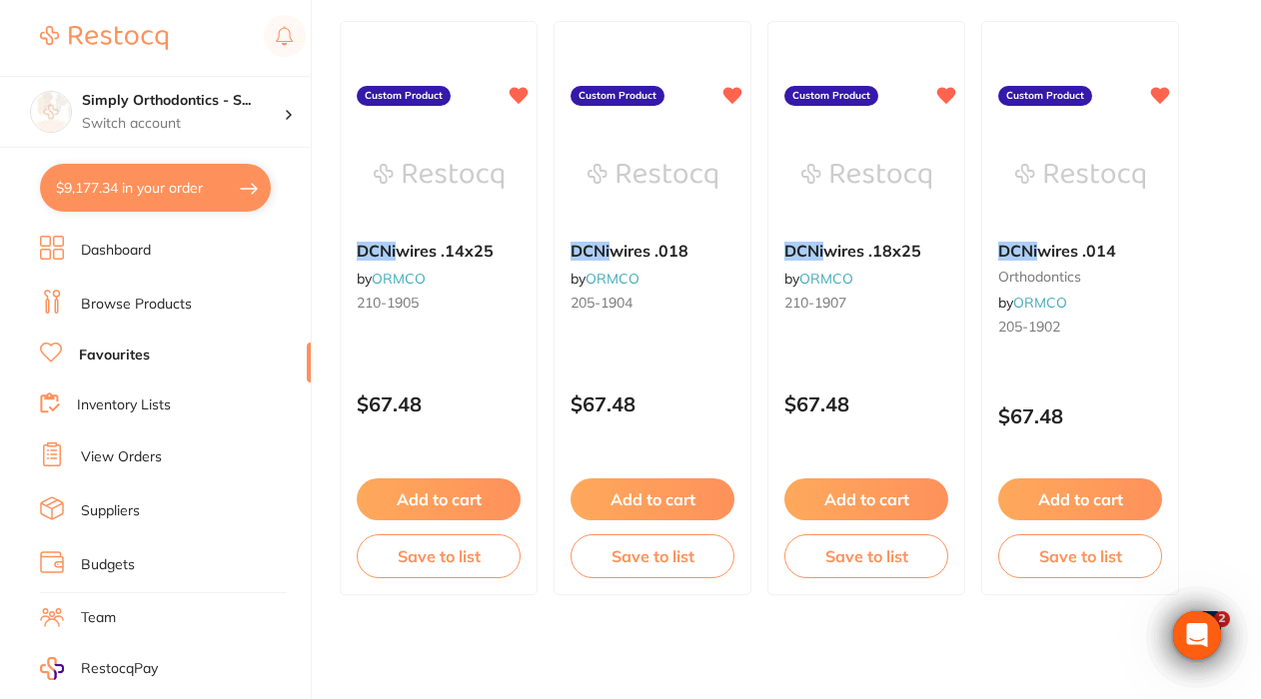
scroll to position [217, 0]
click at [1060, 505] on button "Add to cart" at bounding box center [1080, 501] width 166 height 43
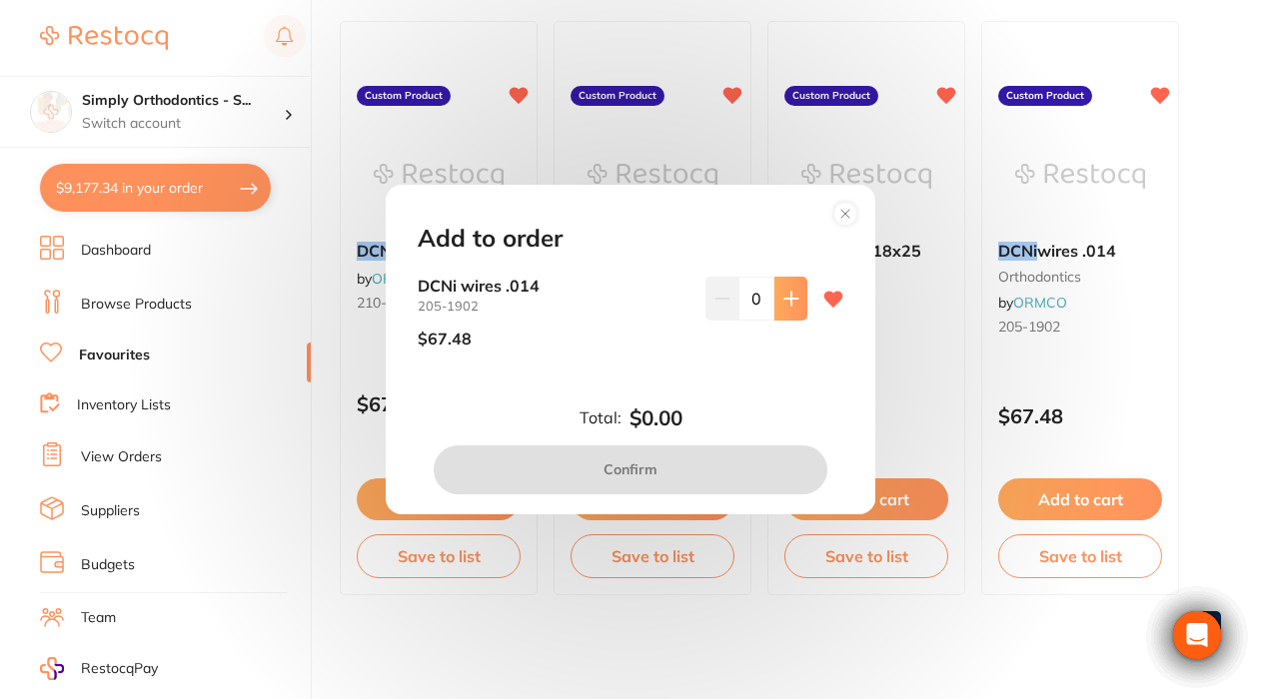
click at [789, 302] on icon at bounding box center [790, 299] width 13 height 13
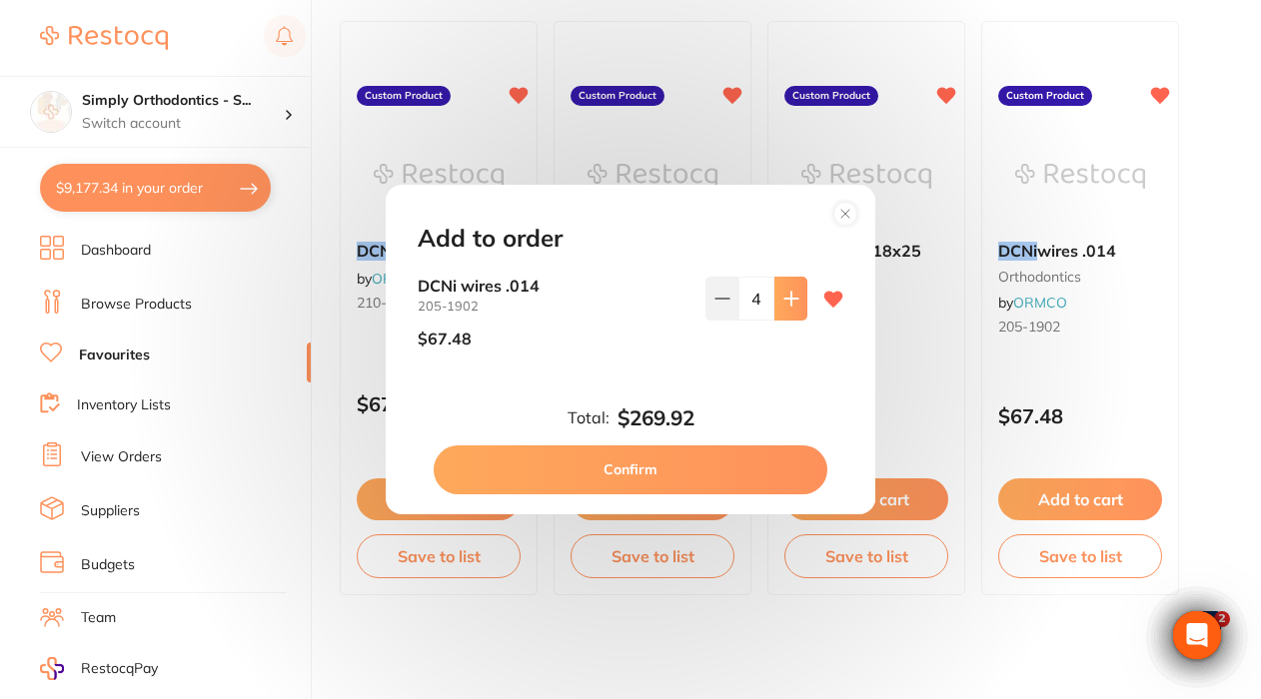
scroll to position [0, 0]
click at [788, 301] on icon at bounding box center [790, 299] width 13 height 13
type input "6"
click at [707, 473] on button "Confirm" at bounding box center [631, 470] width 394 height 48
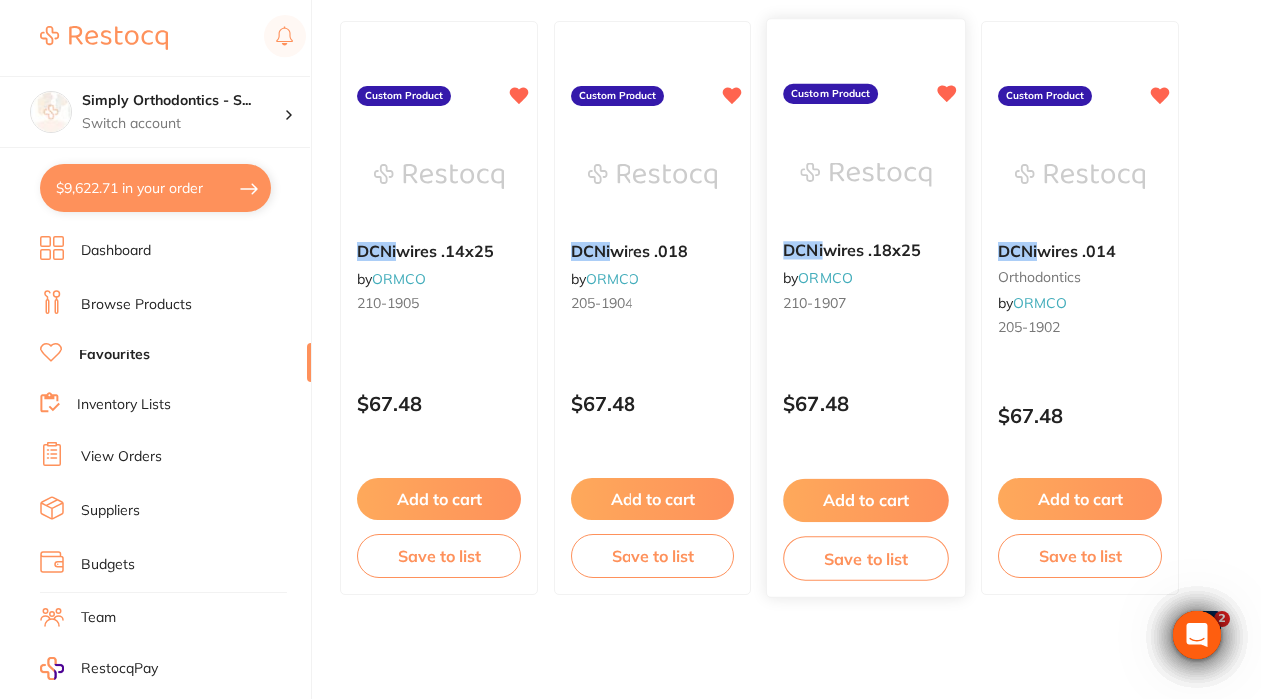
click at [872, 500] on button "Add to cart" at bounding box center [866, 501] width 166 height 43
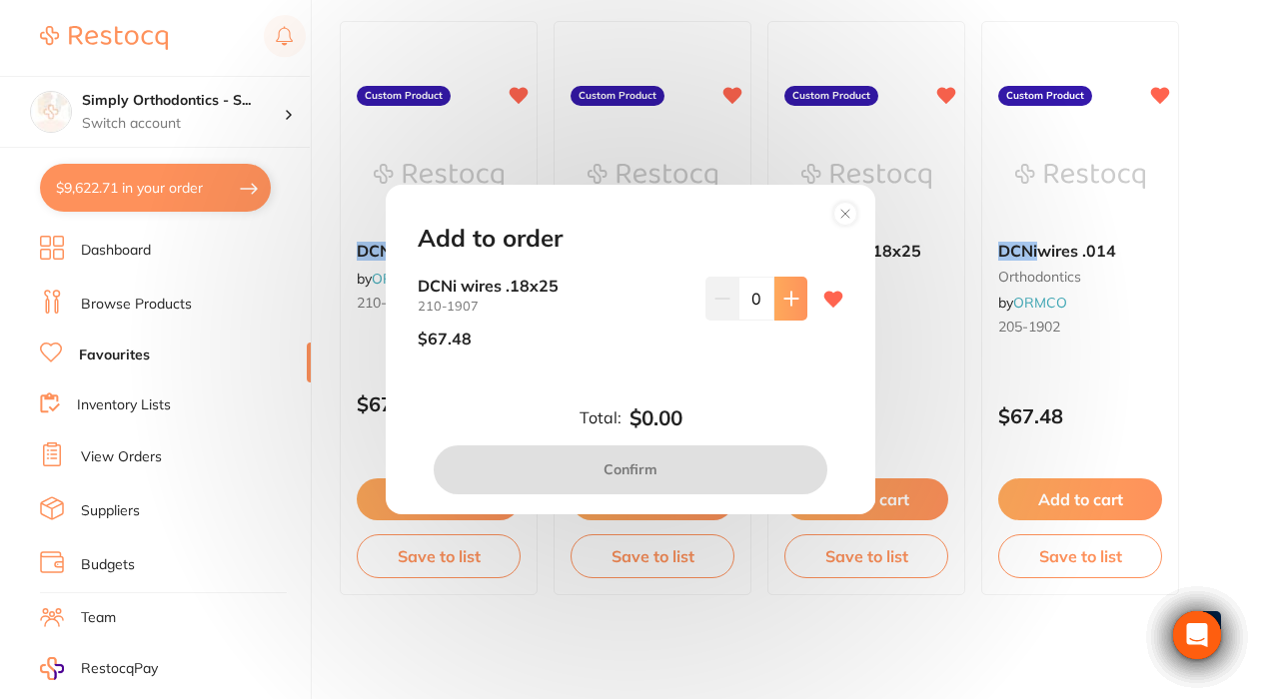
click at [789, 300] on icon at bounding box center [790, 299] width 13 height 13
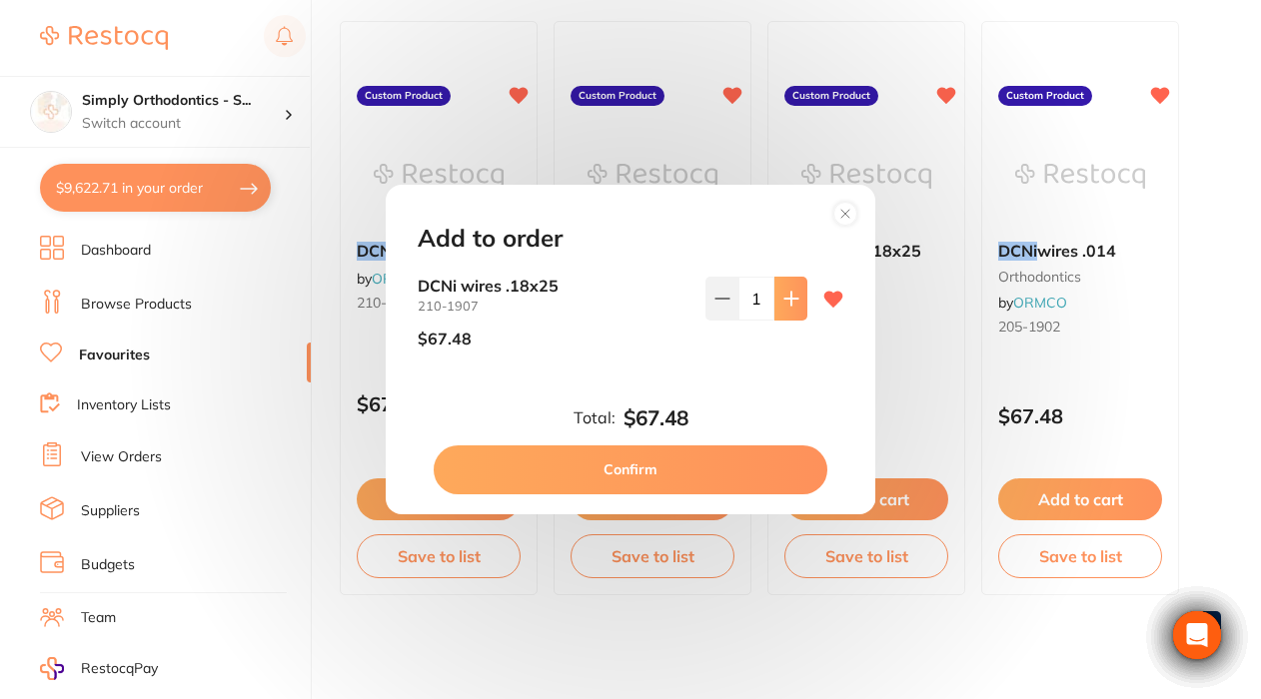
click at [789, 300] on icon at bounding box center [790, 299] width 13 height 13
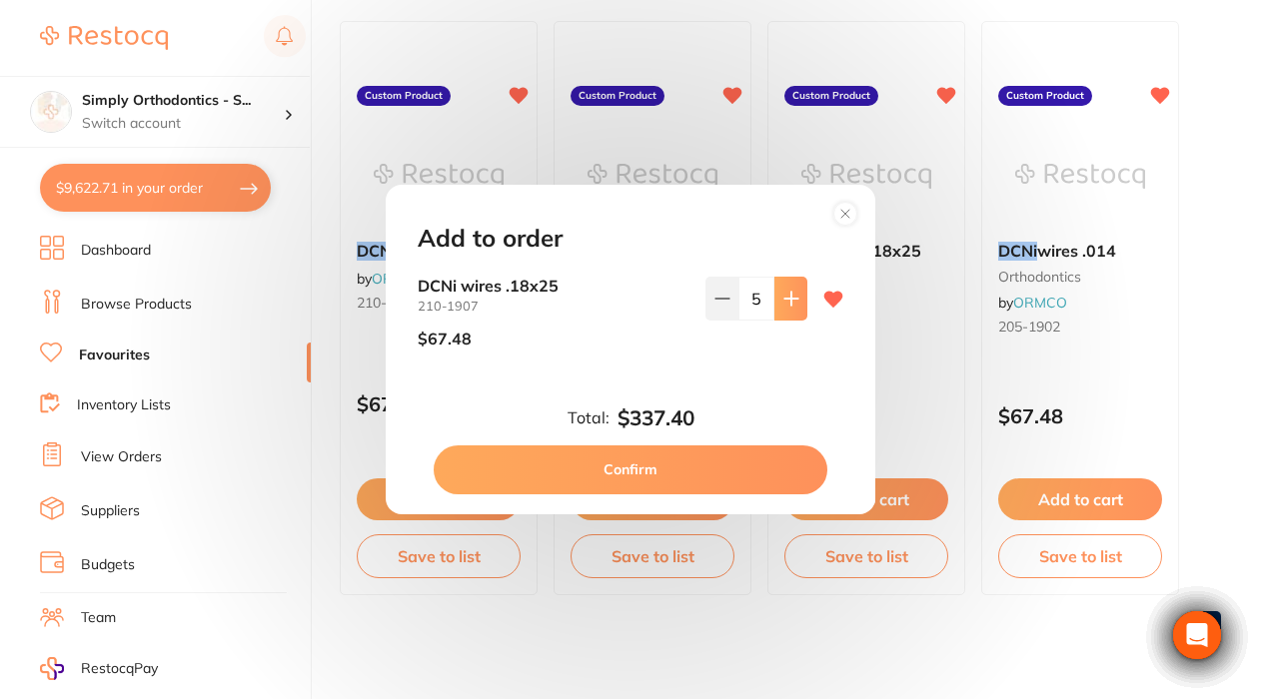
type input "6"
click at [713, 469] on button "Confirm" at bounding box center [631, 470] width 394 height 48
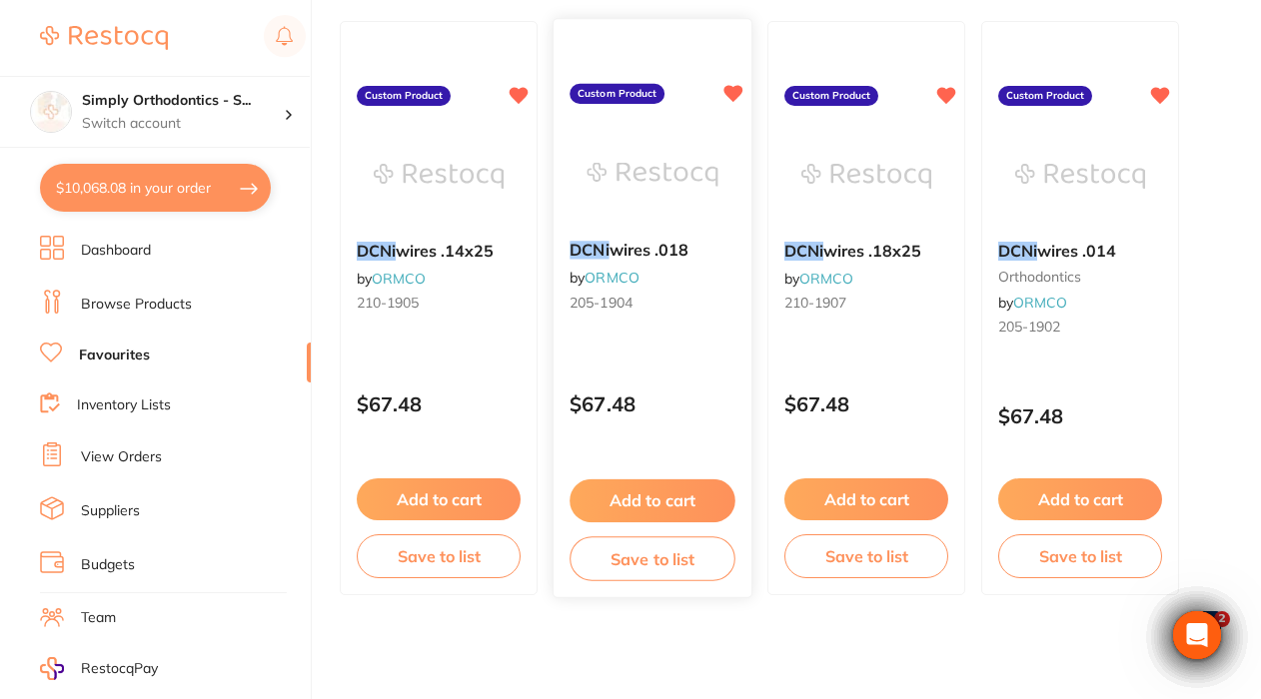
click at [681, 497] on button "Add to cart" at bounding box center [652, 501] width 166 height 43
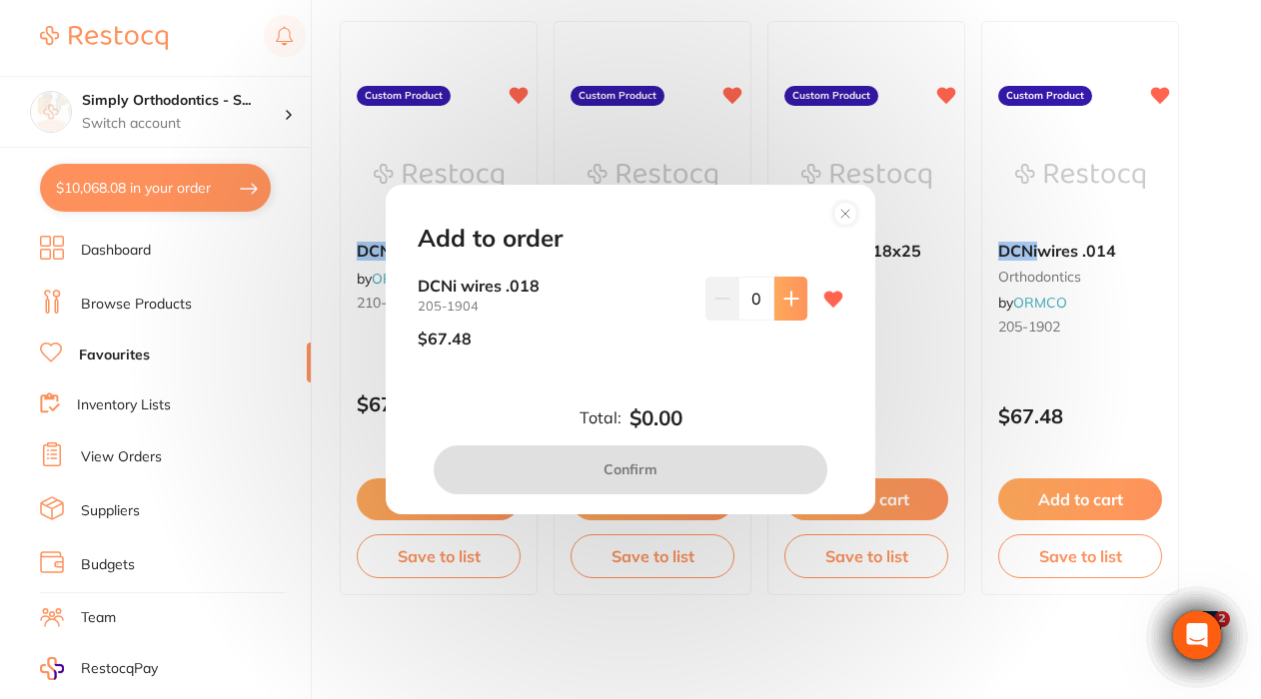
click at [783, 307] on icon at bounding box center [791, 299] width 16 height 16
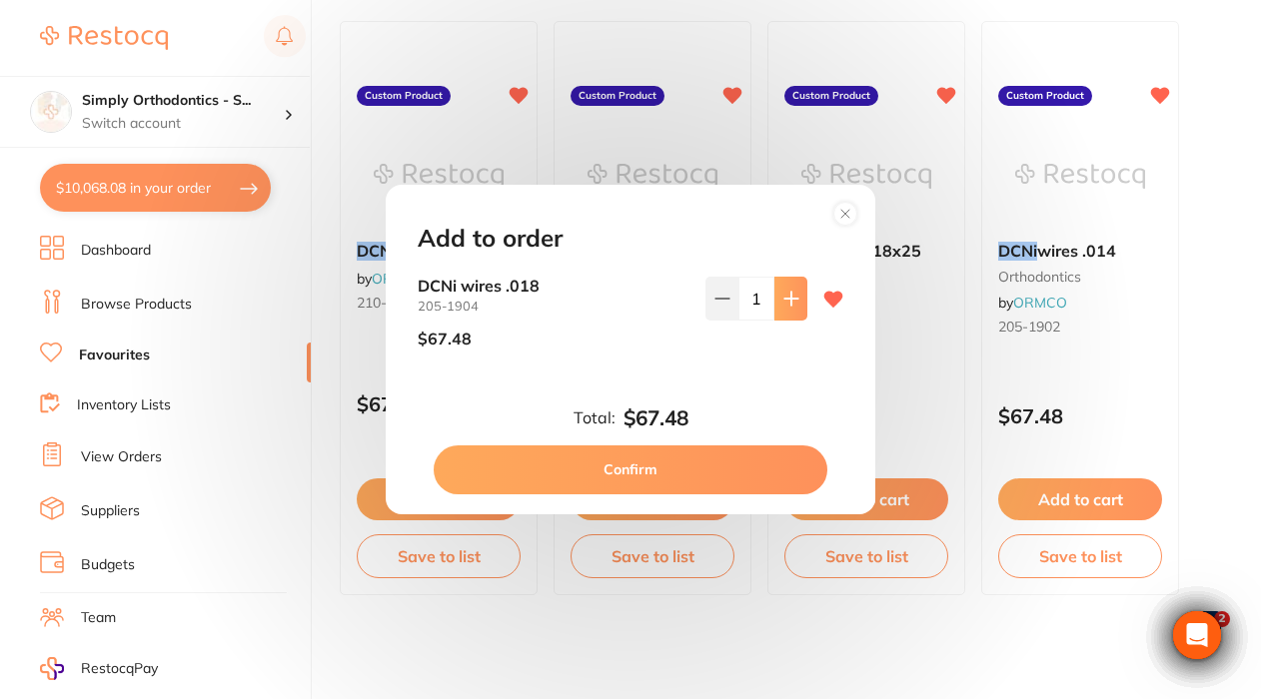
click at [783, 307] on icon at bounding box center [791, 299] width 16 height 16
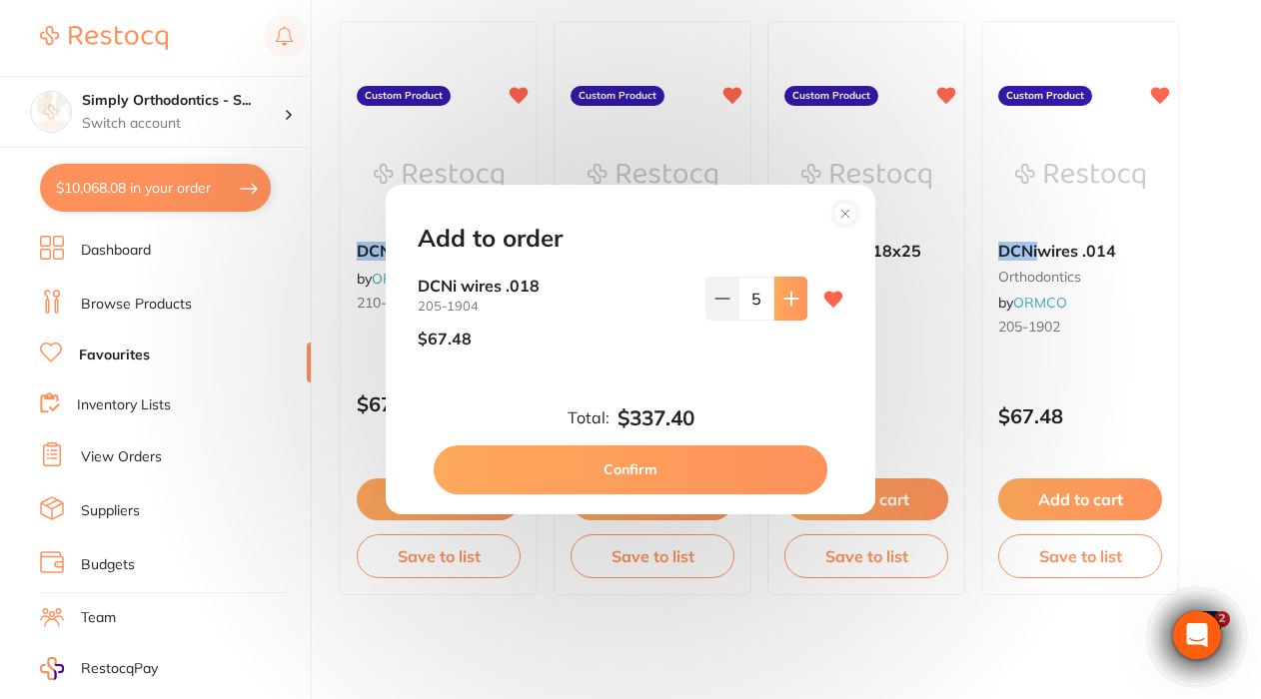
type input "6"
click at [661, 471] on button "Confirm" at bounding box center [631, 470] width 394 height 48
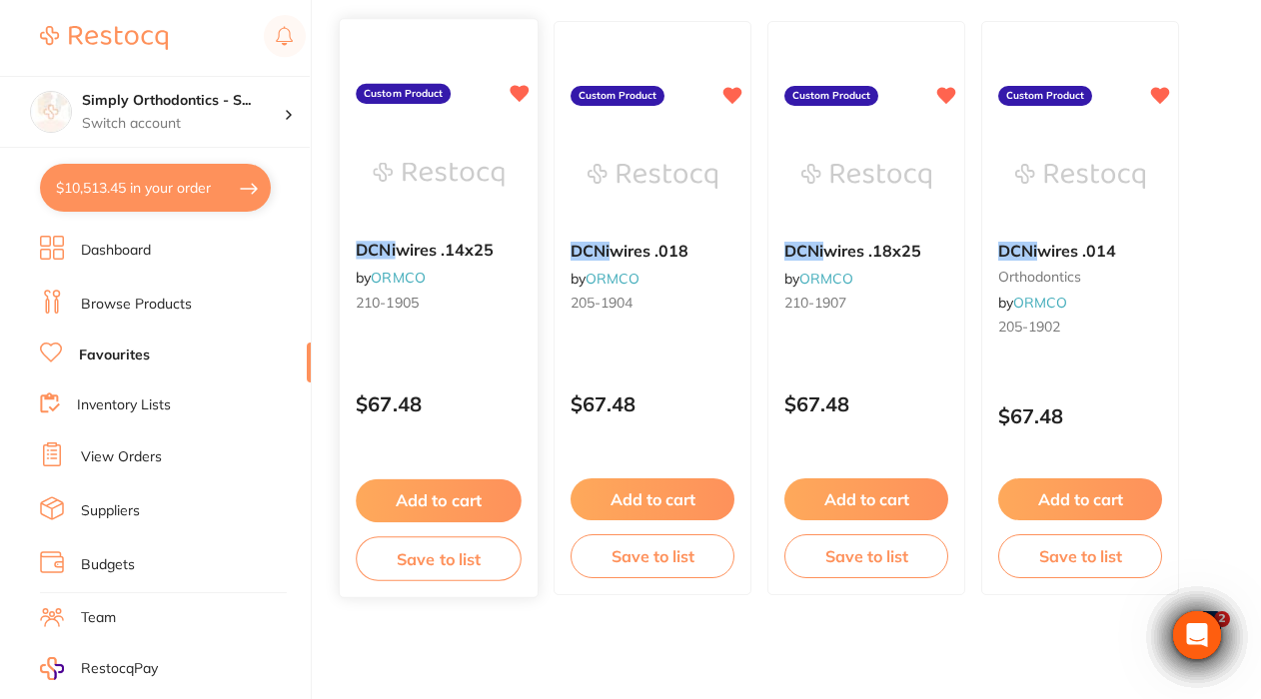
click at [434, 489] on button "Add to cart" at bounding box center [439, 501] width 166 height 43
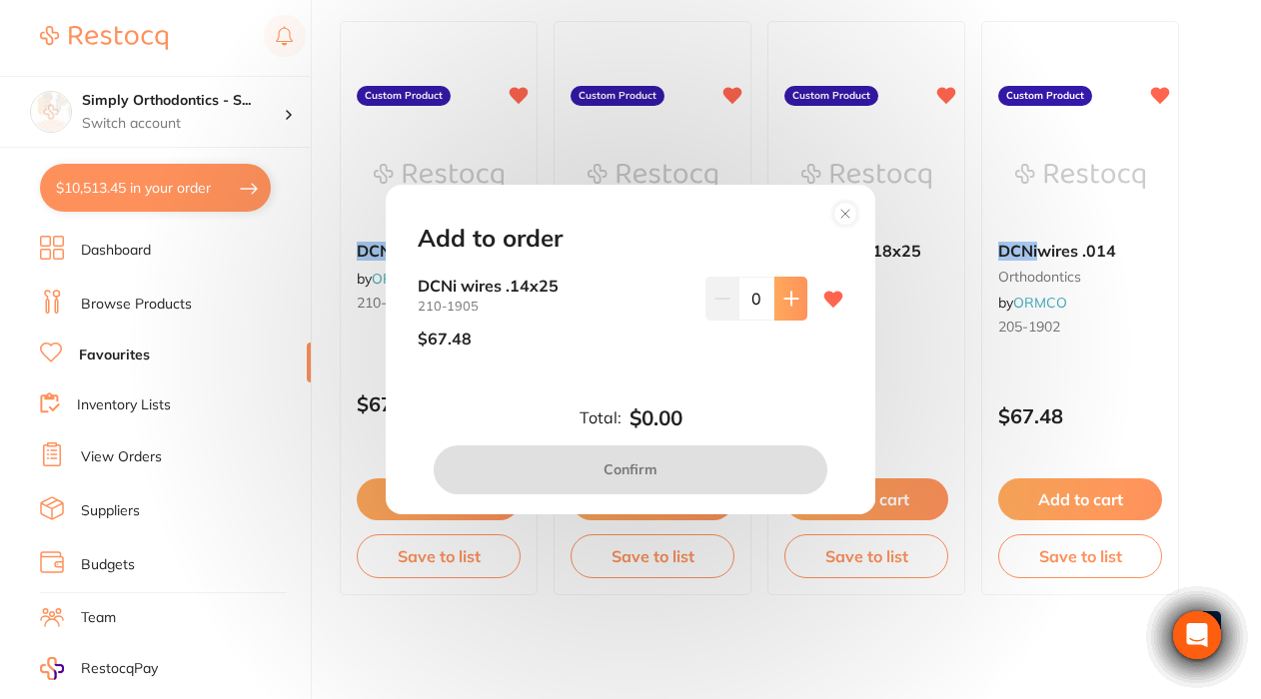
click at [790, 297] on icon at bounding box center [791, 299] width 16 height 16
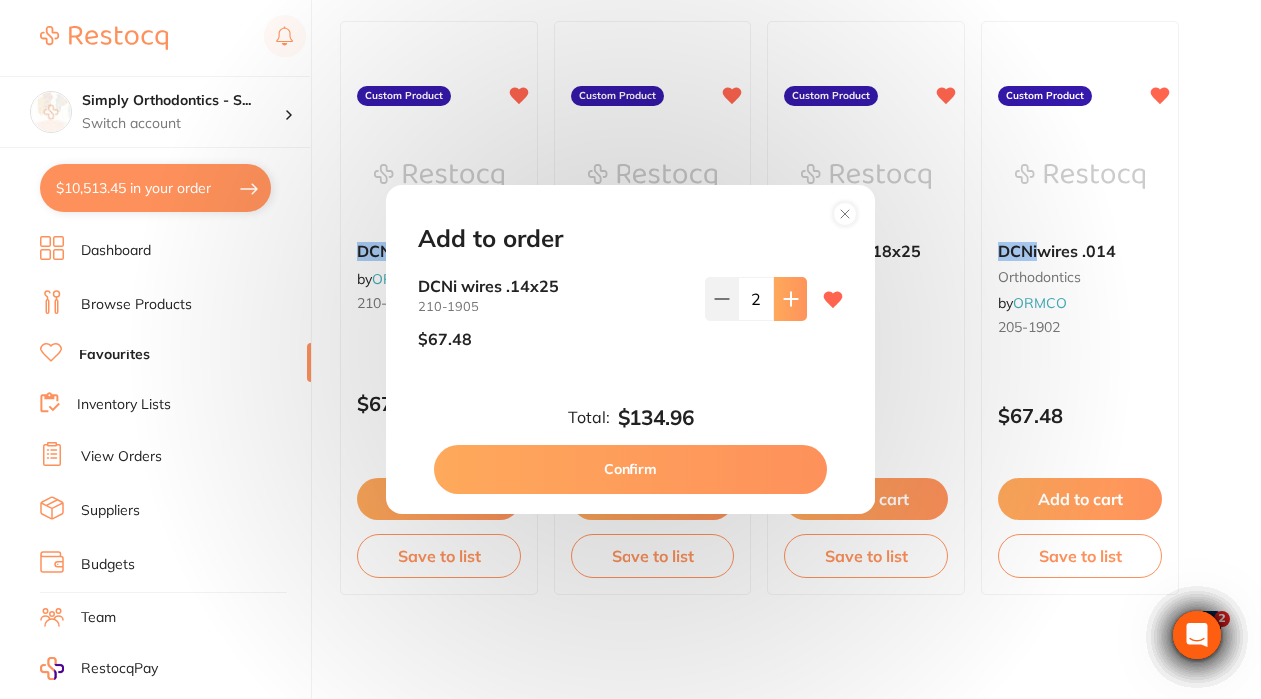
click at [790, 297] on icon at bounding box center [791, 299] width 16 height 16
type input "6"
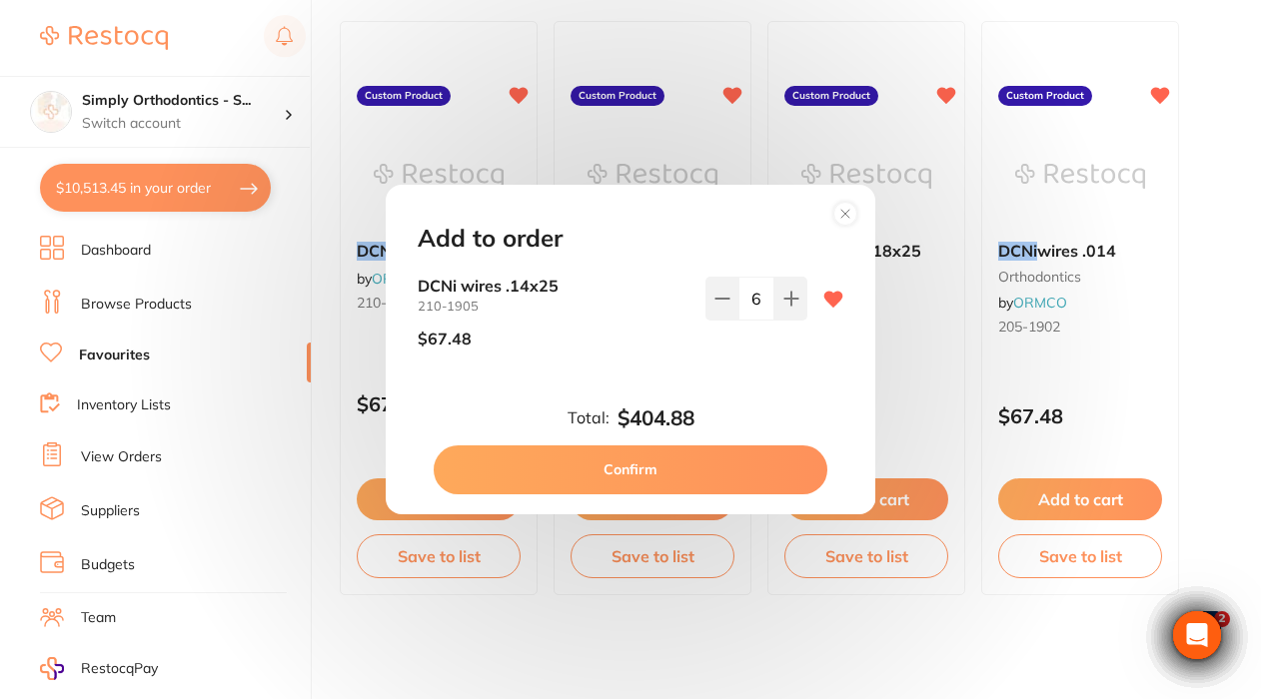
click at [583, 455] on button "Confirm" at bounding box center [631, 470] width 394 height 48
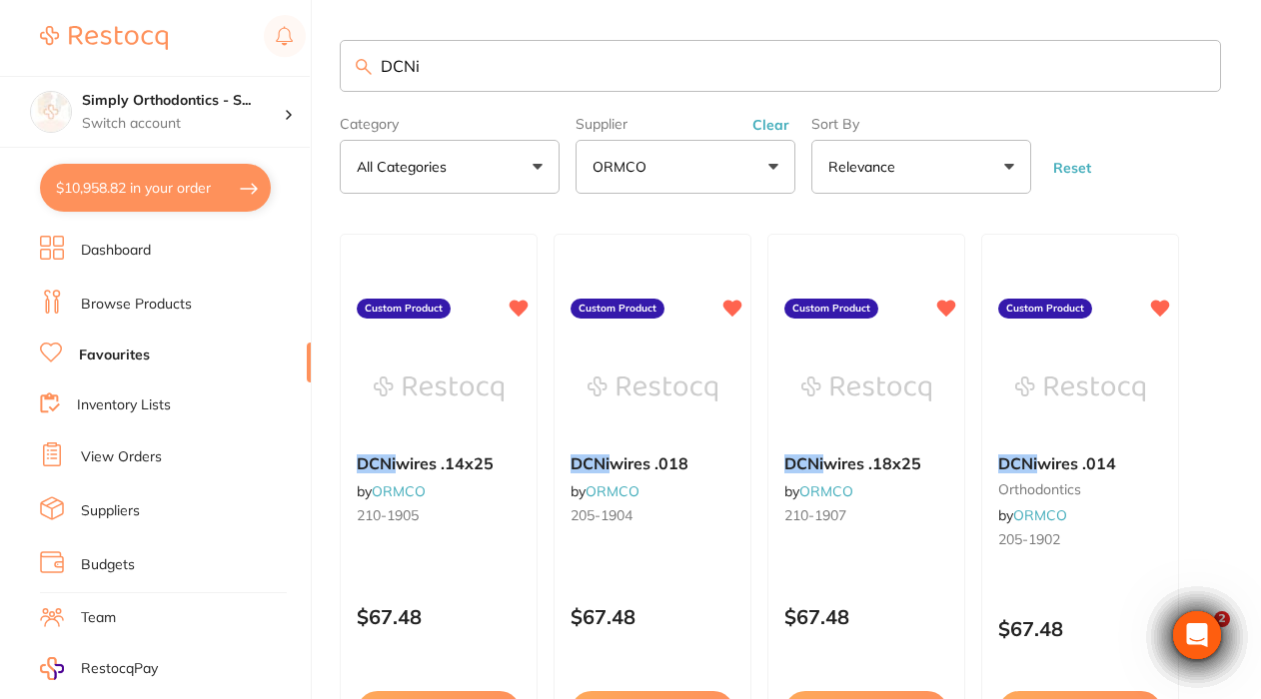
click at [1193, 70] on input "DCNi" at bounding box center [780, 66] width 881 height 52
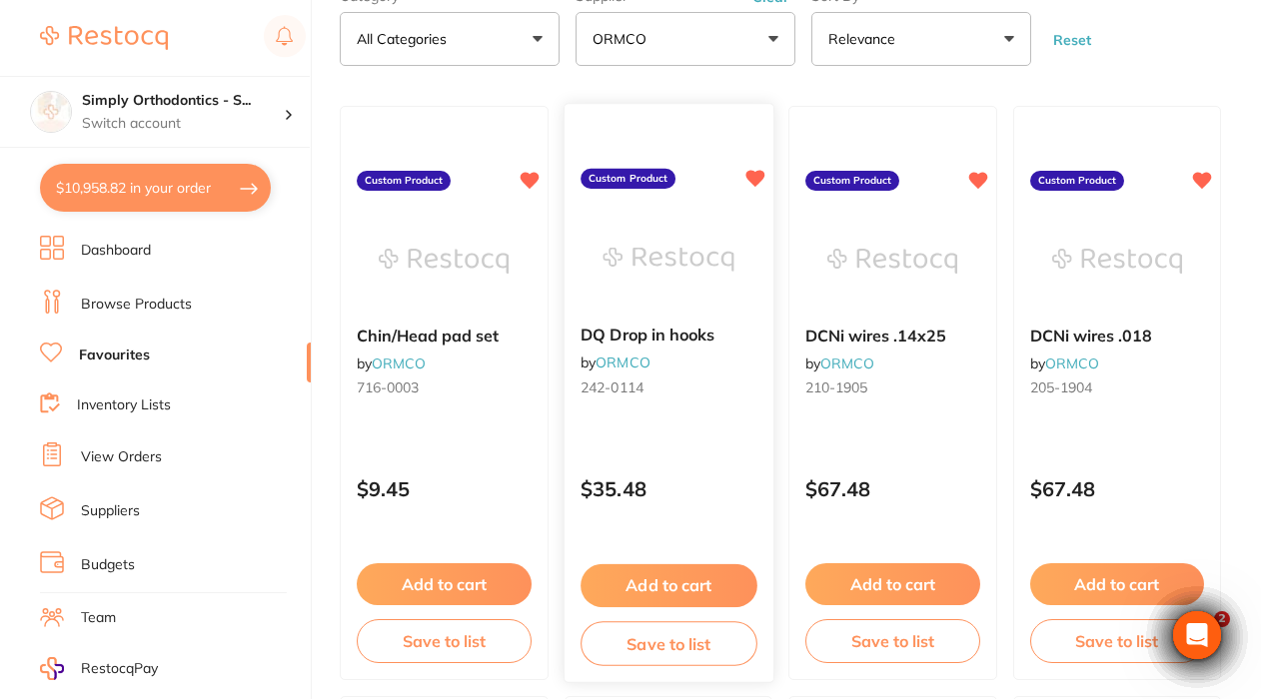
scroll to position [130, 0]
